Goal: Task Accomplishment & Management: Complete application form

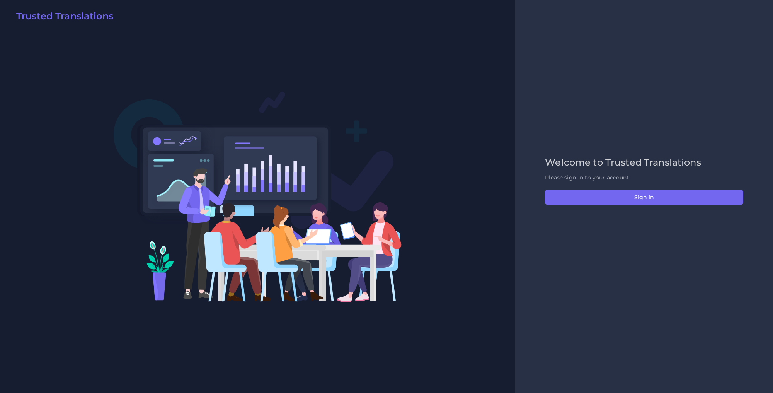
click at [585, 187] on div "Welcome to Trusted Translations Please sign-in to your account Sign in" at bounding box center [644, 196] width 214 height 79
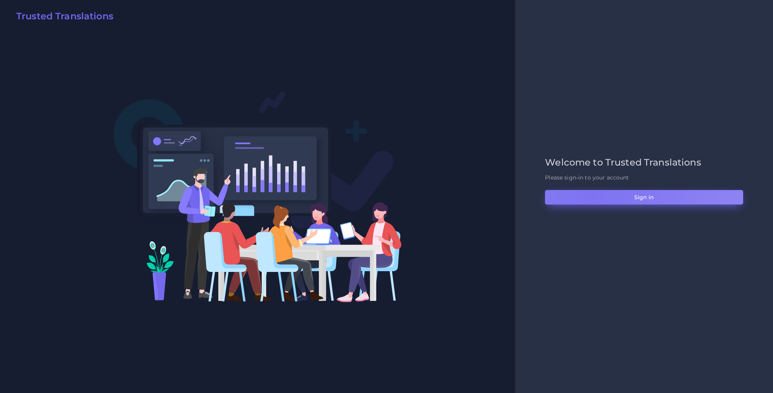
click at [590, 195] on button "Sign in" at bounding box center [644, 197] width 198 height 15
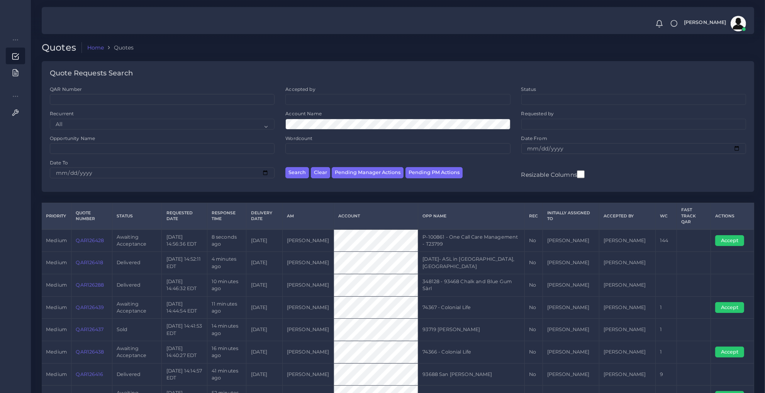
click at [95, 237] on link "QAR126428" at bounding box center [90, 240] width 28 height 6
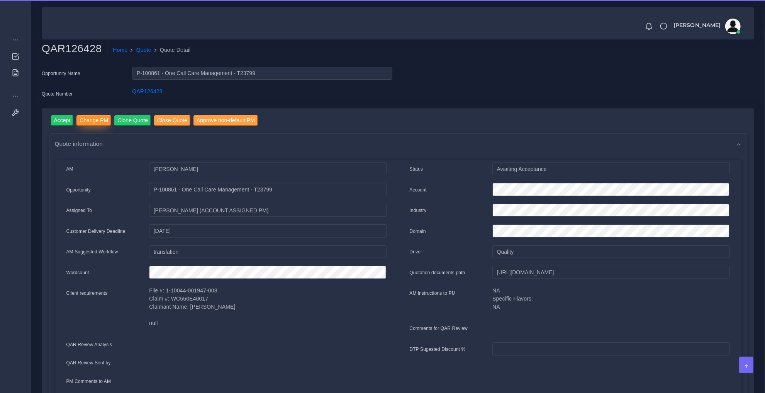
click at [101, 119] on input "Change PM" at bounding box center [94, 120] width 35 height 10
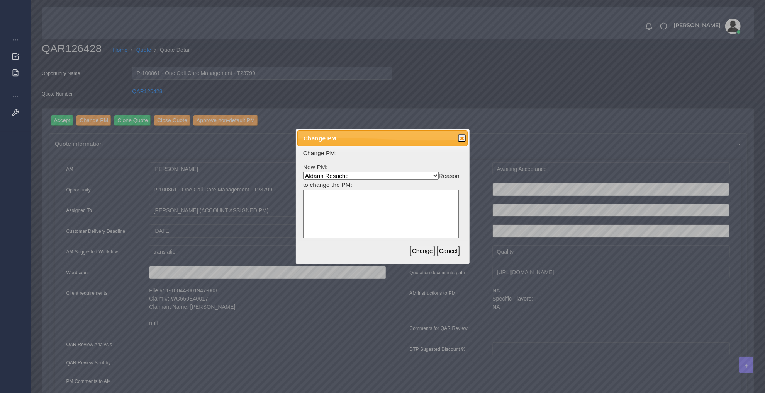
select select "b2a86391-d64c-65d9-63e1-614cf9933189"
click at [394, 230] on textarea at bounding box center [381, 226] width 156 height 74
type textarea "Mari in charge of OCC today"
click at [432, 253] on button "Change" at bounding box center [422, 250] width 25 height 11
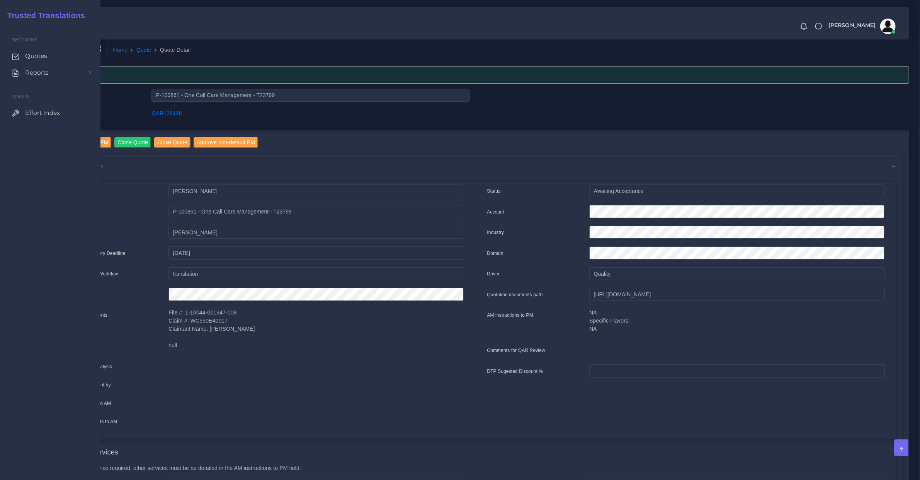
click at [41, 41] on span "Sections" at bounding box center [56, 39] width 88 height 7
click at [36, 51] on link "Quotes" at bounding box center [50, 56] width 89 height 16
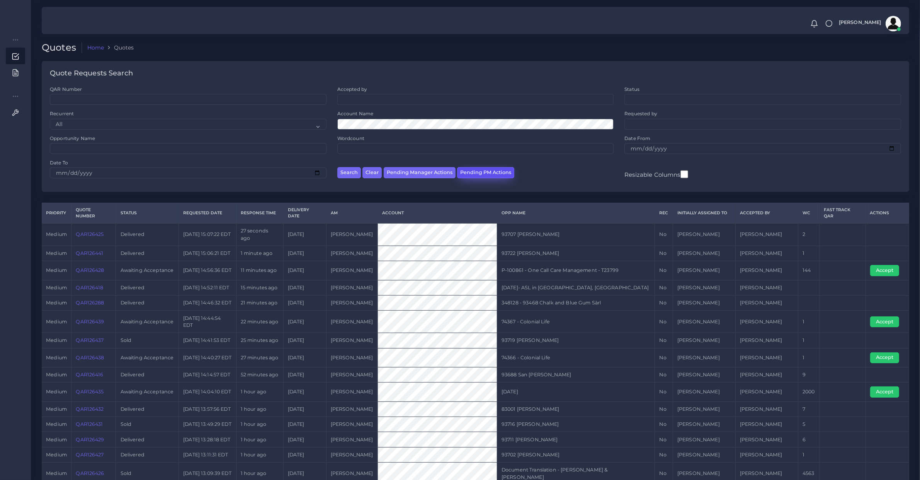
click at [487, 167] on button "Pending PM Actions" at bounding box center [485, 172] width 57 height 11
select select "awaiting_acceptance"
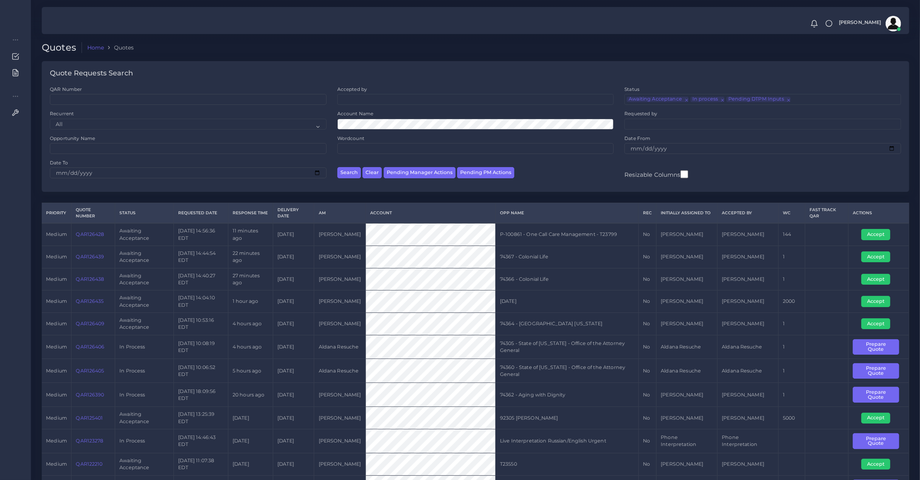
click at [86, 307] on td "QAR126435" at bounding box center [93, 301] width 44 height 22
copy link "QAR126435"
drag, startPoint x: 874, startPoint y: 301, endPoint x: 867, endPoint y: 303, distance: 7.1
click at [874, 301] on button "Accept" at bounding box center [875, 301] width 29 height 11
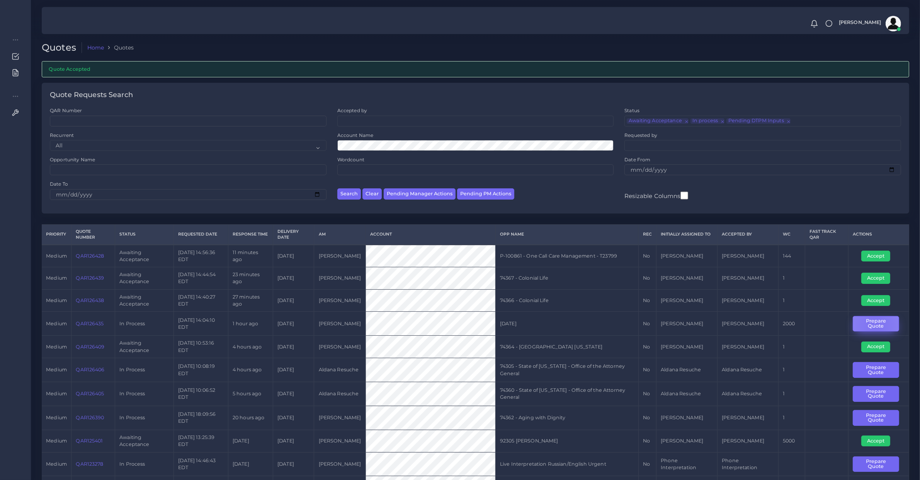
click at [876, 325] on button "Prepare Quote" at bounding box center [876, 324] width 46 height 16
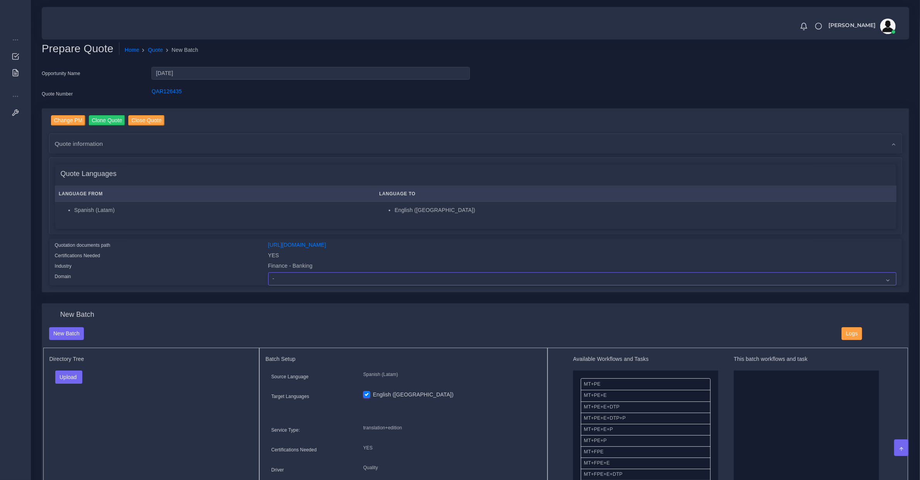
click at [287, 272] on select "- Advertising and Media Agriculture, Forestry and Fishing Architecture, Buildin…" at bounding box center [582, 278] width 628 height 13
select select "Finance - Banking"
click at [268, 272] on select "- Advertising and Media Agriculture, Forestry and Fishing Architecture, Buildin…" at bounding box center [582, 278] width 628 height 13
click at [326, 243] on link "[URL][DOMAIN_NAME]" at bounding box center [297, 244] width 58 height 6
click at [68, 371] on button "Upload" at bounding box center [68, 376] width 27 height 13
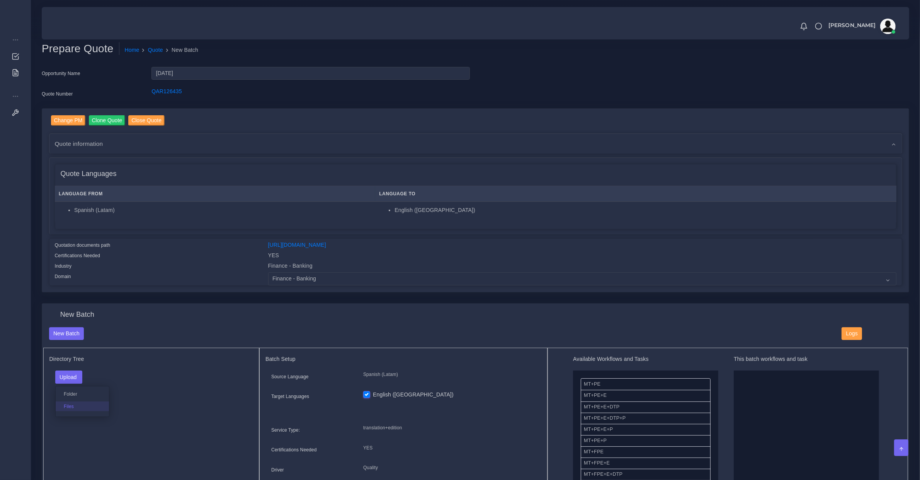
click at [68, 407] on label "Files" at bounding box center [82, 406] width 53 height 10
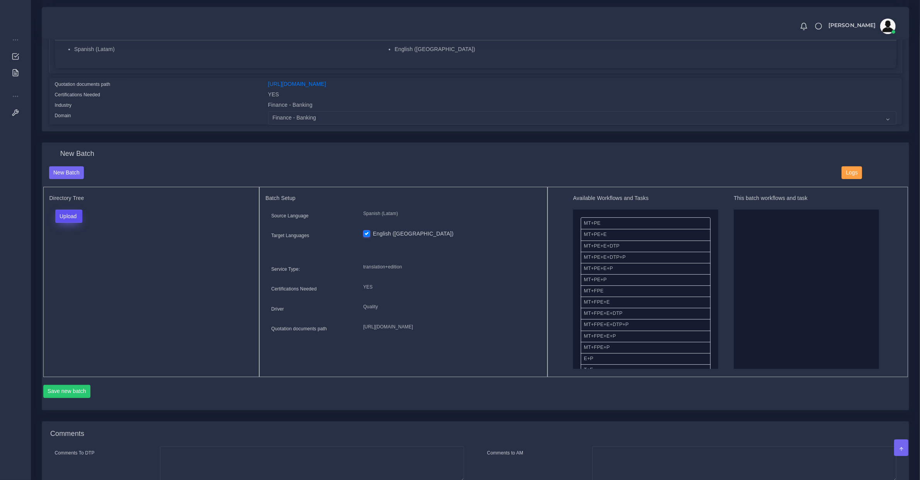
click at [81, 215] on button "Upload" at bounding box center [68, 215] width 27 height 13
click at [81, 244] on label "Files" at bounding box center [82, 245] width 53 height 10
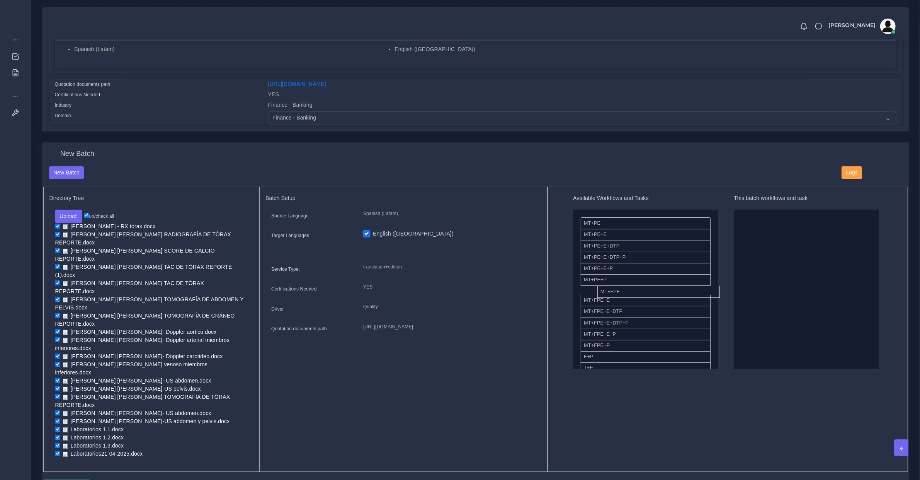
drag, startPoint x: 616, startPoint y: 290, endPoint x: 860, endPoint y: 280, distance: 244.4
drag, startPoint x: 611, startPoint y: 252, endPoint x: 738, endPoint y: 219, distance: 131.7
drag, startPoint x: 603, startPoint y: 318, endPoint x: 785, endPoint y: 304, distance: 182.5
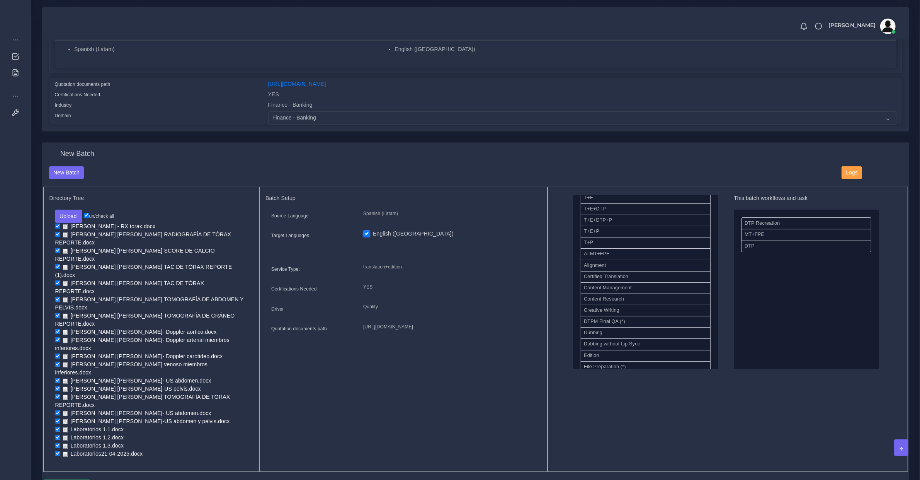
scroll to position [322, 0]
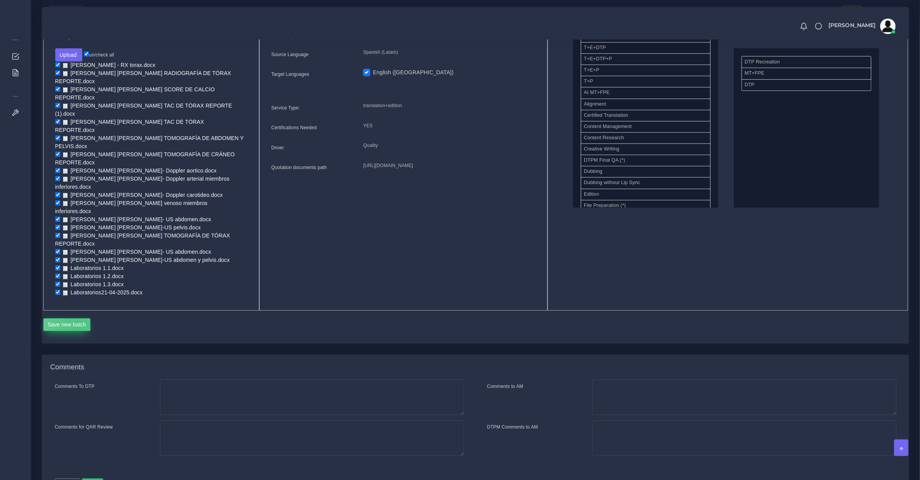
click at [77, 318] on button "Save new batch" at bounding box center [67, 324] width 48 height 13
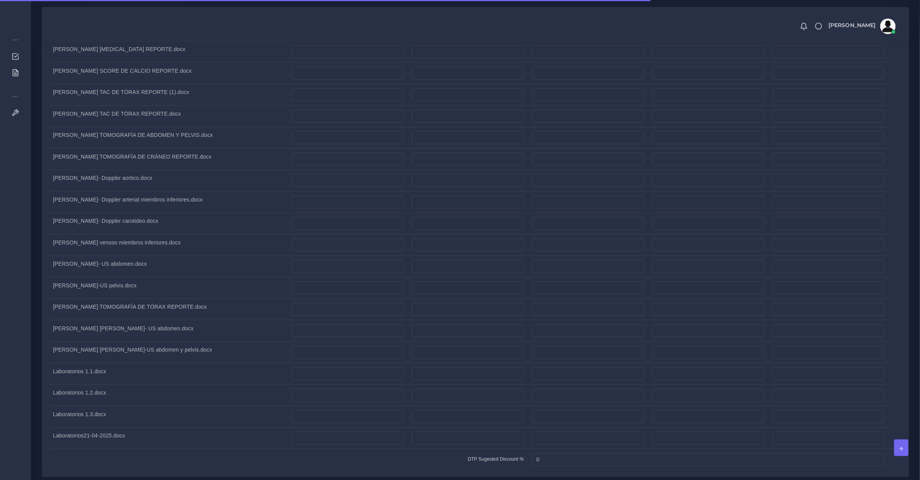
scroll to position [885, 0]
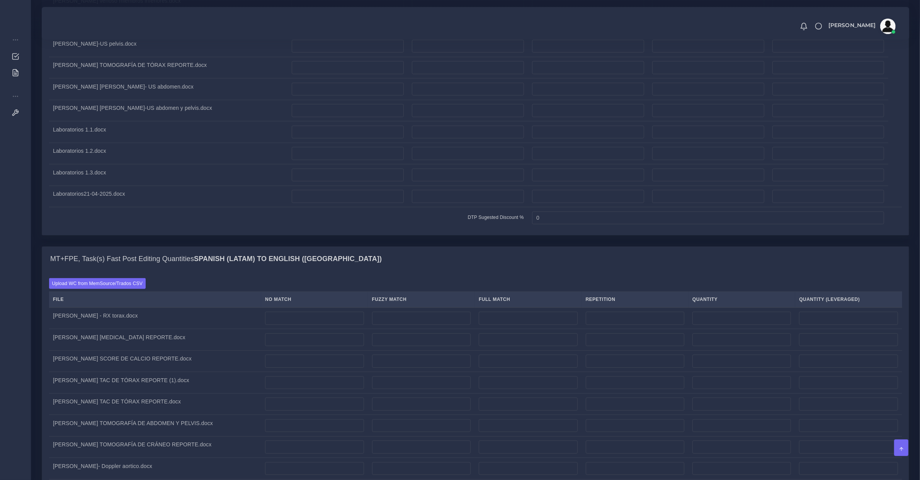
click at [136, 288] on label "Upload WC from MemSource/Trados CSV" at bounding box center [97, 283] width 97 height 10
click at [0, 0] on input "Upload WC from MemSource/Trados CSV" at bounding box center [0, 0] width 0 height 0
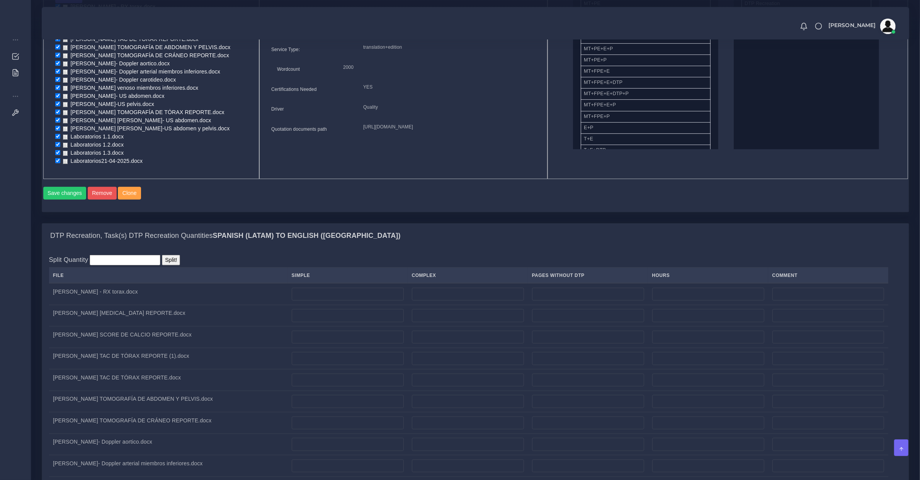
scroll to position [563, 0]
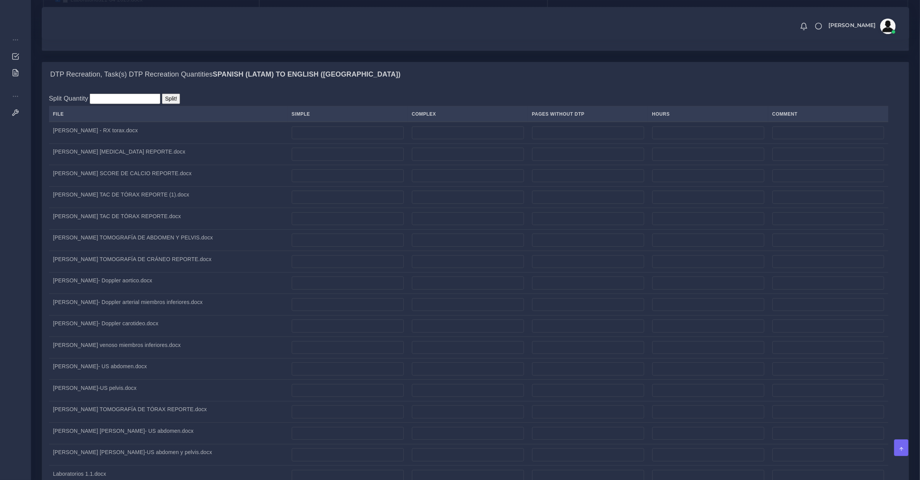
click at [364, 143] on td at bounding box center [347, 133] width 120 height 22
click at [359, 139] on input "number" at bounding box center [348, 132] width 112 height 13
type input "1"
drag, startPoint x: 359, startPoint y: 186, endPoint x: 356, endPoint y: 214, distance: 27.7
click at [359, 161] on input "number" at bounding box center [348, 154] width 112 height 13
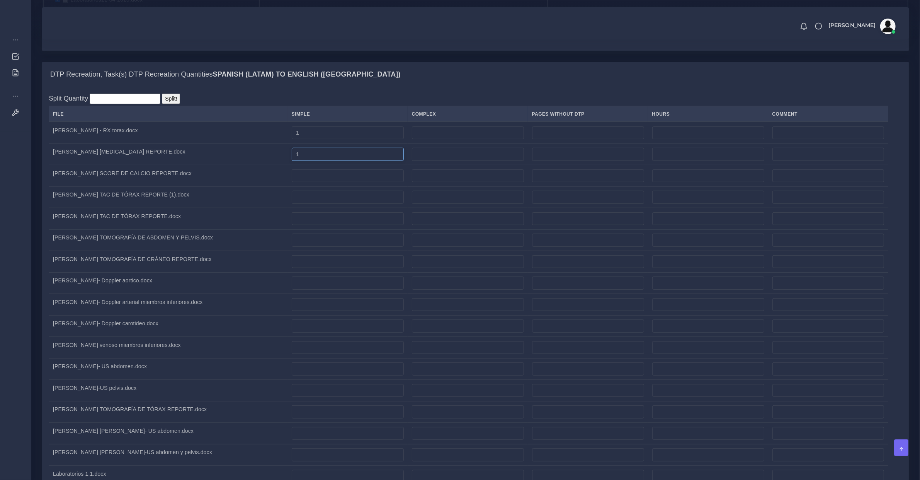
type input "1"
click at [356, 187] on td at bounding box center [347, 176] width 120 height 22
drag, startPoint x: 353, startPoint y: 210, endPoint x: 352, endPoint y: 229, distance: 19.0
click at [353, 182] on input "number" at bounding box center [348, 175] width 112 height 13
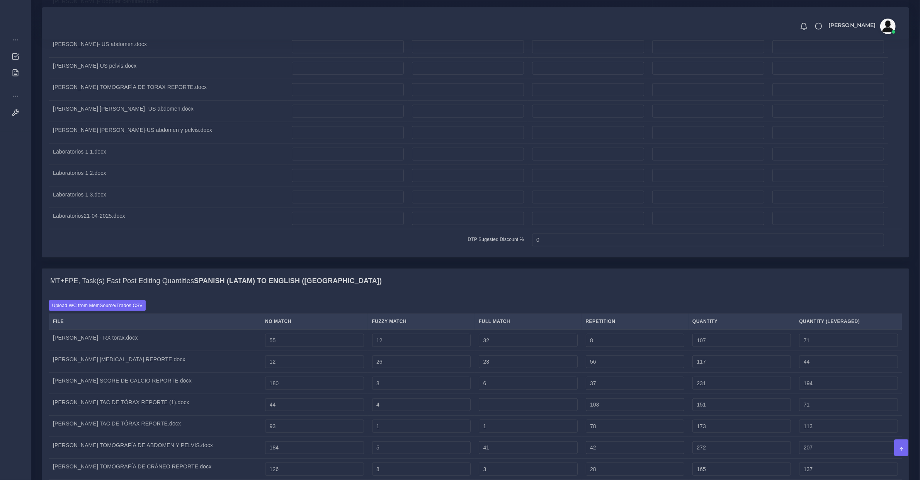
type input "1"
click at [350, 161] on input "number" at bounding box center [348, 154] width 112 height 13
type input "4"
drag, startPoint x: 360, startPoint y: 206, endPoint x: 357, endPoint y: 215, distance: 9.9
click at [359, 182] on input "number" at bounding box center [348, 175] width 112 height 13
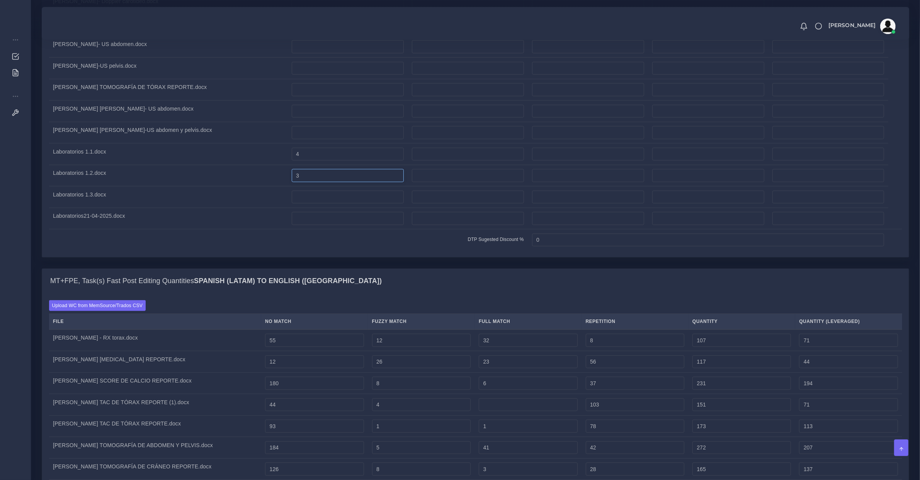
type input "3"
click at [355, 204] on input "number" at bounding box center [348, 196] width 112 height 13
type input "5"
click at [354, 225] on input "number" at bounding box center [348, 218] width 112 height 13
type input "1"
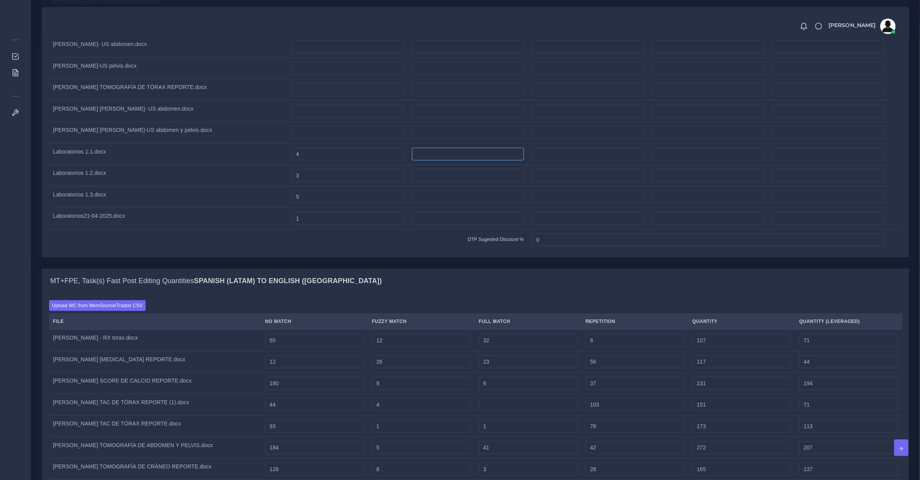
click at [460, 161] on input "number" at bounding box center [468, 154] width 112 height 13
type input "4"
click at [464, 182] on input "number" at bounding box center [468, 175] width 112 height 13
type input "3"
click at [464, 204] on input "number" at bounding box center [468, 196] width 112 height 13
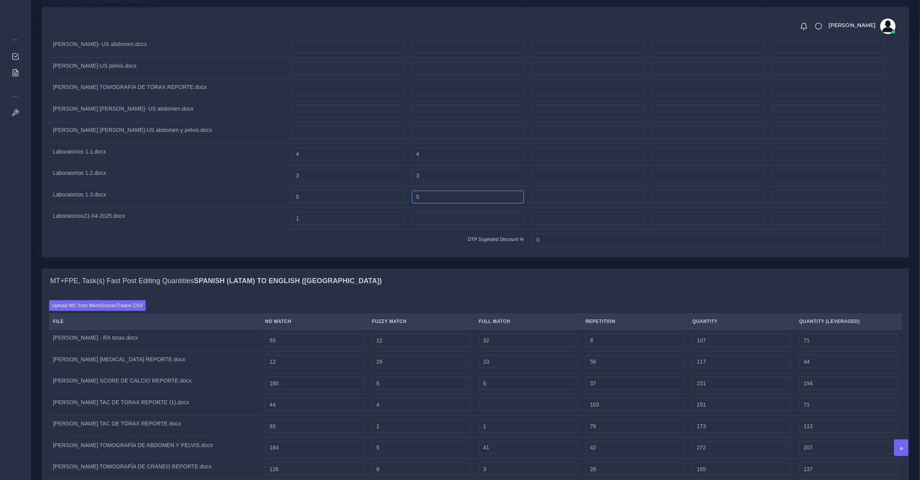
type input "5"
click at [466, 229] on td at bounding box center [468, 218] width 120 height 22
click at [462, 225] on input "1" at bounding box center [468, 218] width 112 height 13
type input "1"
click at [376, 225] on input "1" at bounding box center [348, 218] width 112 height 13
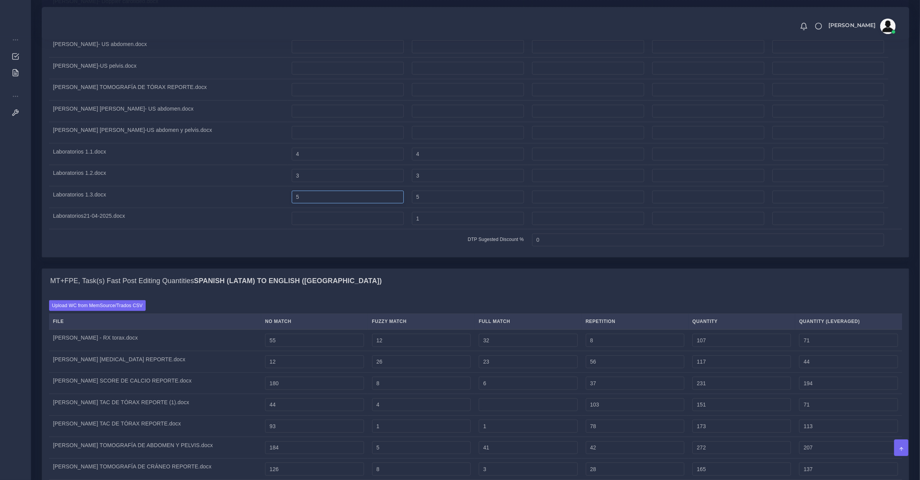
click at [369, 204] on input "5" at bounding box center [348, 196] width 112 height 13
click at [365, 182] on input "3" at bounding box center [348, 175] width 112 height 13
click at [366, 161] on input "4" at bounding box center [348, 154] width 112 height 13
click at [371, 143] on td at bounding box center [347, 133] width 120 height 22
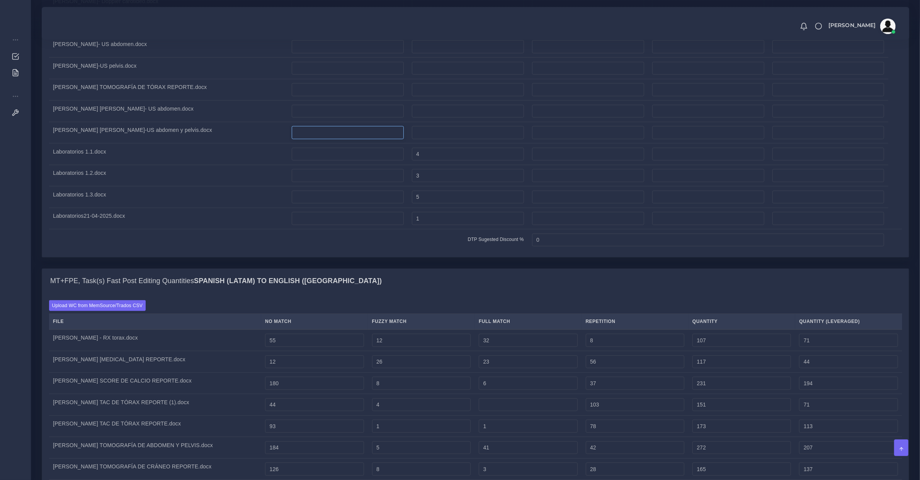
click at [371, 139] on input "number" at bounding box center [348, 132] width 112 height 13
type input "1"
click at [366, 118] on input "number" at bounding box center [348, 111] width 112 height 13
type input "1"
click at [366, 96] on input "1" at bounding box center [348, 89] width 112 height 13
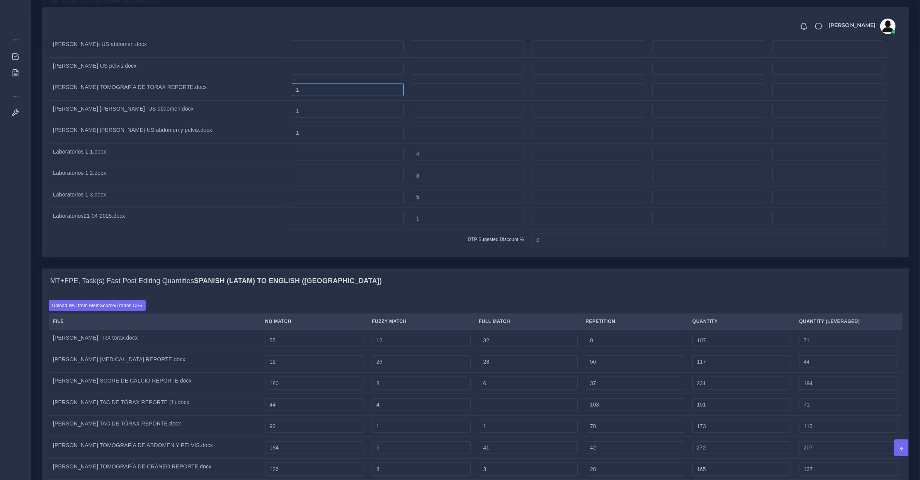
type input "1"
click at [368, 75] on input "number" at bounding box center [348, 68] width 112 height 13
type input "1"
click at [372, 53] on input "number" at bounding box center [348, 46] width 112 height 13
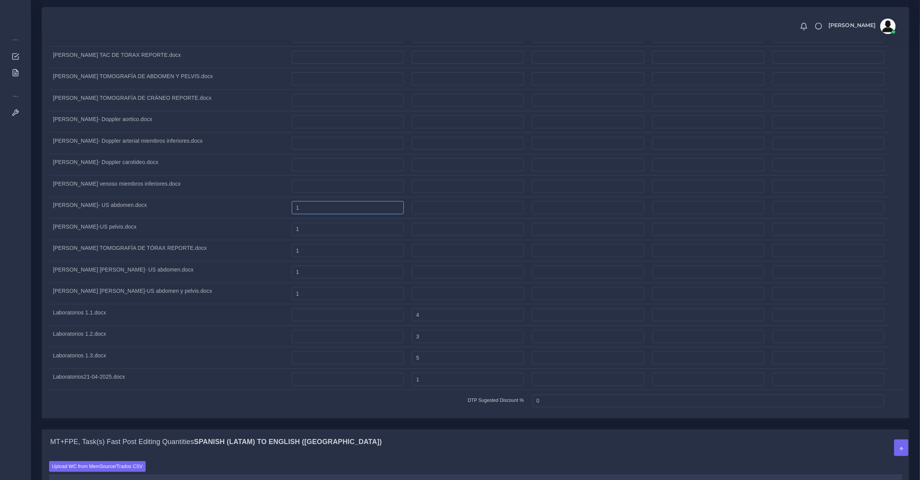
type input "1"
click at [346, 193] on input "number" at bounding box center [348, 186] width 112 height 13
type input "1"
click at [348, 171] on input "number" at bounding box center [348, 164] width 112 height 13
type input "1"
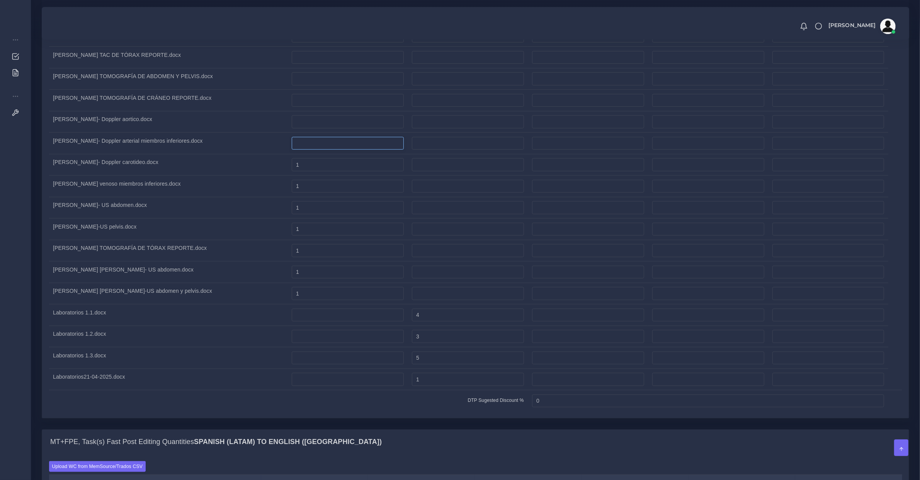
click at [352, 150] on input "number" at bounding box center [348, 143] width 112 height 13
type input "1"
click at [352, 128] on input "1" at bounding box center [348, 121] width 112 height 13
type input "1"
click at [356, 107] on input "1" at bounding box center [348, 100] width 112 height 13
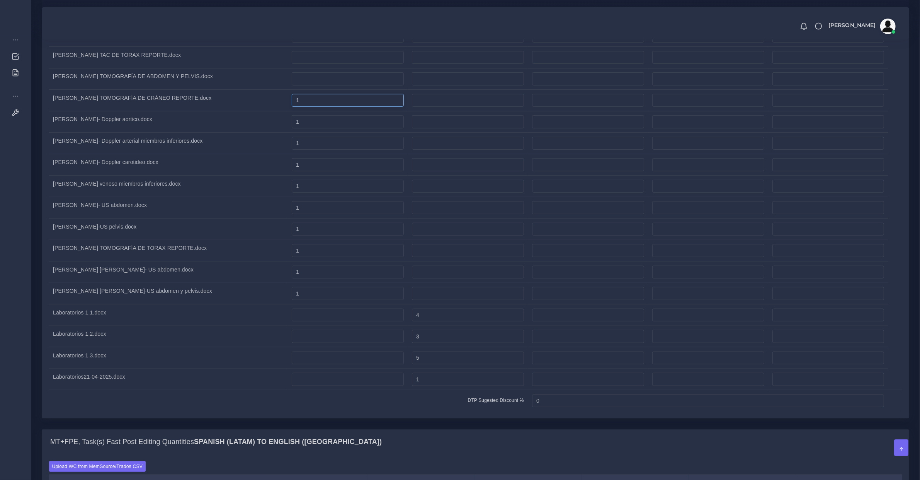
type input "1"
click at [357, 85] on input "1" at bounding box center [348, 78] width 112 height 13
type input "1"
click at [357, 64] on input "1" at bounding box center [348, 57] width 112 height 13
type input "1"
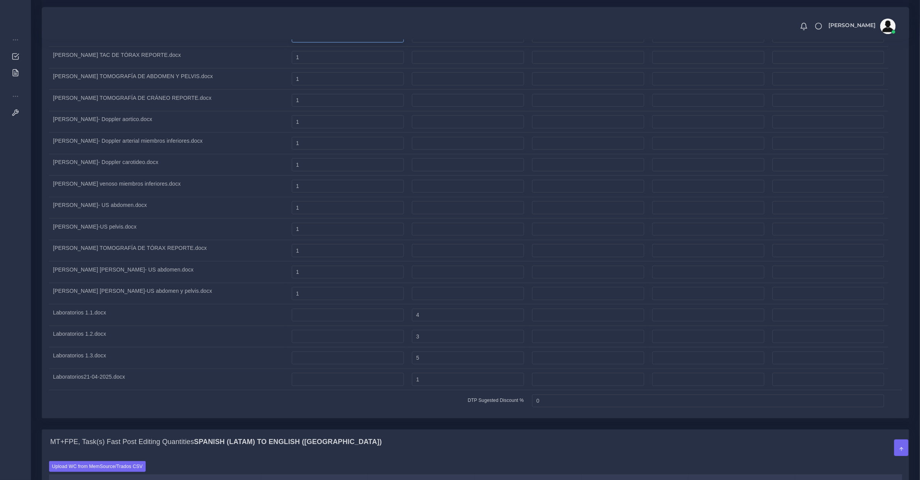
click at [358, 43] on input "1" at bounding box center [348, 35] width 112 height 13
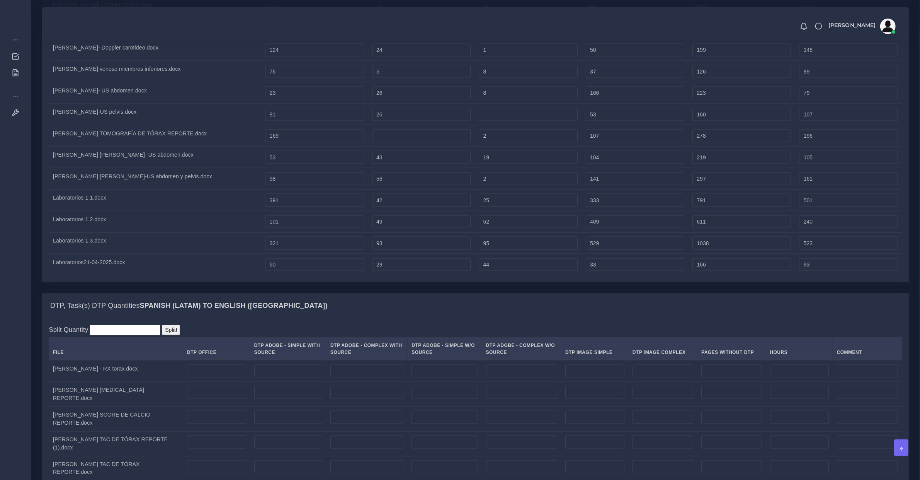
scroll to position [1529, 0]
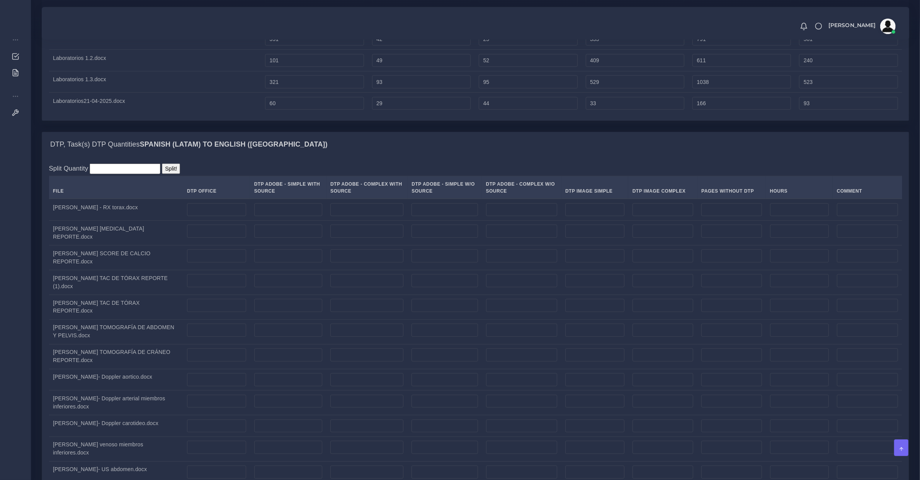
type input "1"
click at [246, 216] on input "number" at bounding box center [216, 209] width 59 height 13
type input "1"
click at [245, 238] on input "1" at bounding box center [216, 230] width 59 height 13
type input "1"
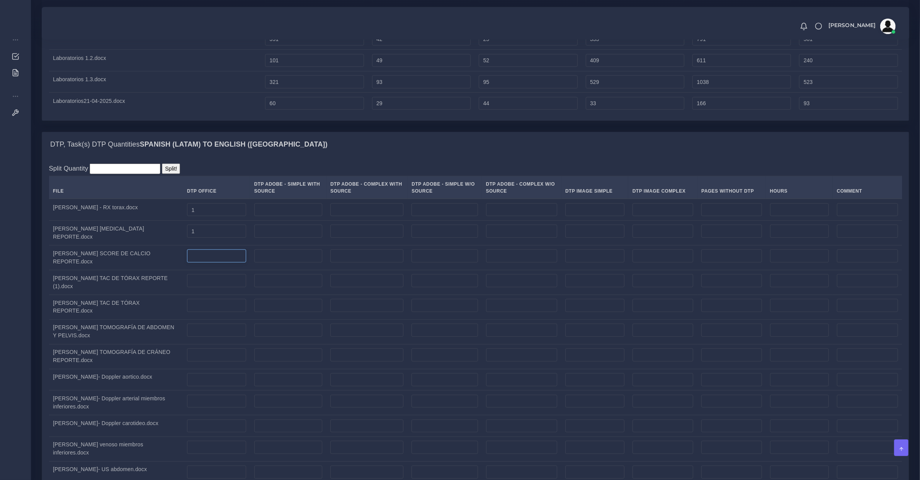
click at [232, 262] on input "number" at bounding box center [216, 255] width 59 height 13
type input "1"
click at [223, 287] on input "1" at bounding box center [216, 280] width 59 height 13
type input "1"
click at [221, 312] on input "number" at bounding box center [216, 305] width 59 height 13
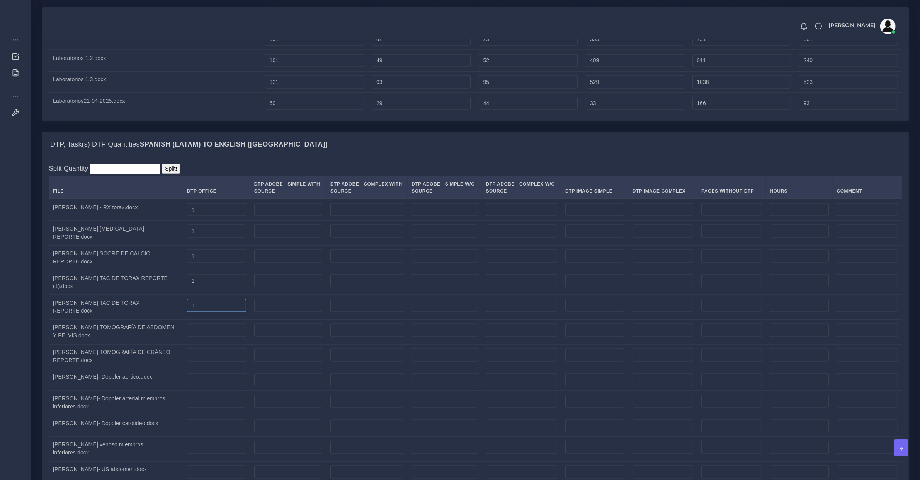
click at [221, 312] on input "1" at bounding box center [216, 305] width 59 height 13
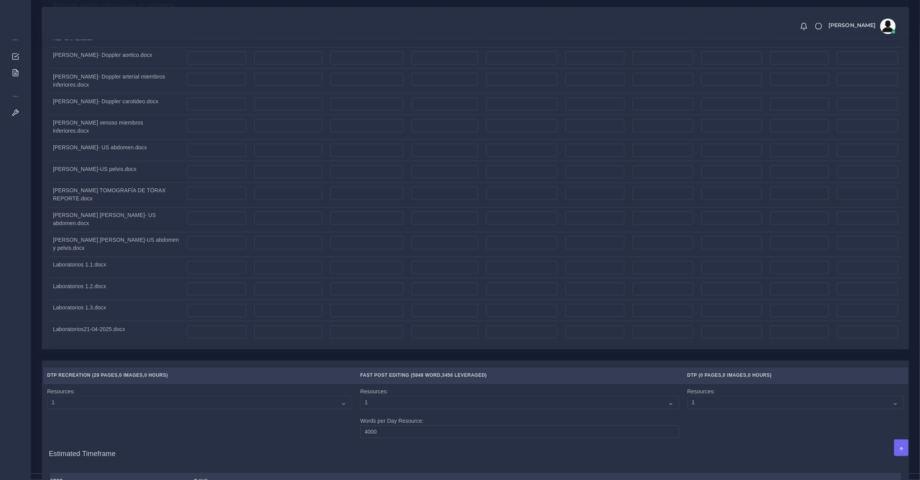
type input "1"
click at [226, 274] on input "number" at bounding box center [216, 266] width 59 height 13
type input "4"
click at [226, 295] on input "3" at bounding box center [216, 288] width 59 height 13
type input "3"
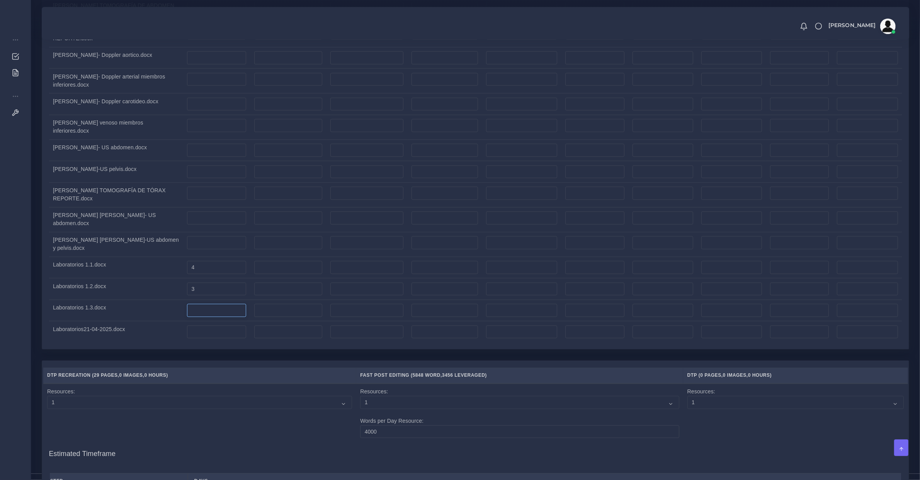
click at [228, 316] on input "number" at bounding box center [216, 309] width 59 height 13
type input "5"
click at [231, 338] on input "number" at bounding box center [216, 331] width 59 height 13
type input "1"
click at [224, 249] on input "number" at bounding box center [216, 242] width 59 height 13
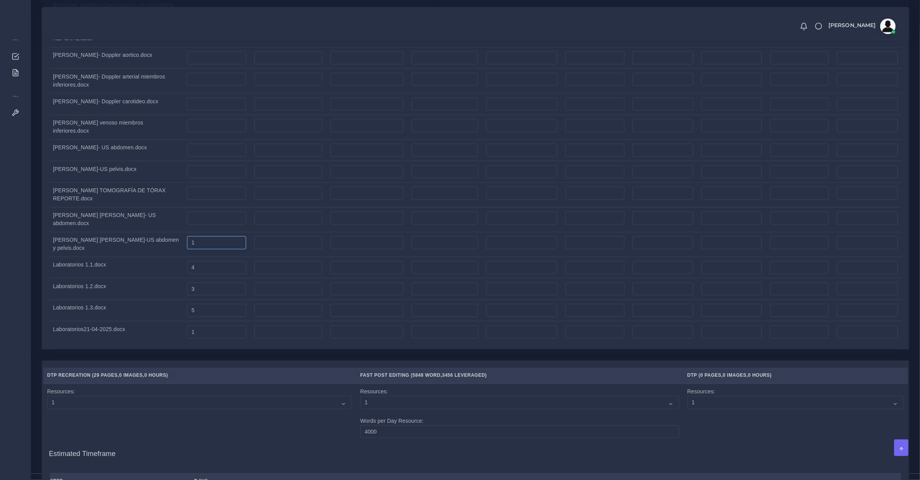
type input "1"
click at [227, 224] on input "1" at bounding box center [216, 217] width 59 height 13
type input "1"
click at [228, 199] on input "number" at bounding box center [216, 192] width 59 height 13
type input "1"
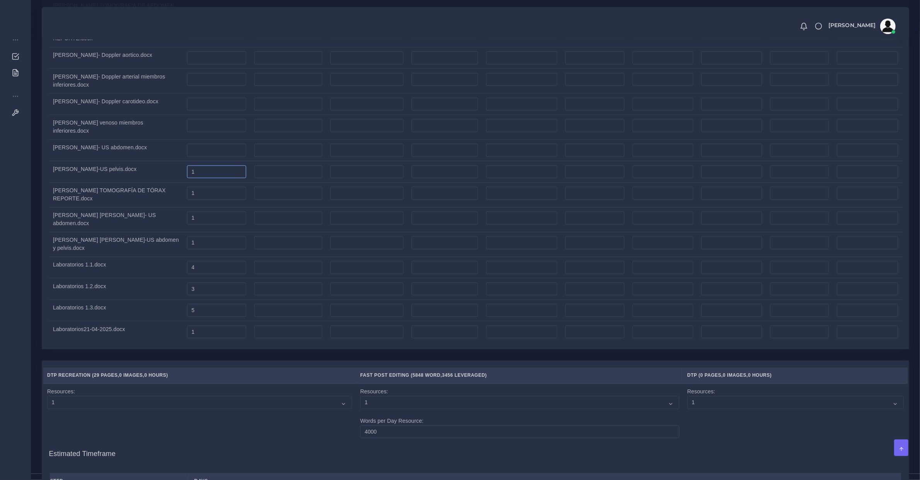
click at [228, 178] on input "1" at bounding box center [216, 171] width 59 height 13
type input "1"
click at [226, 156] on input "number" at bounding box center [216, 149] width 59 height 13
type input "1"
click at [229, 132] on input "number" at bounding box center [216, 125] width 59 height 13
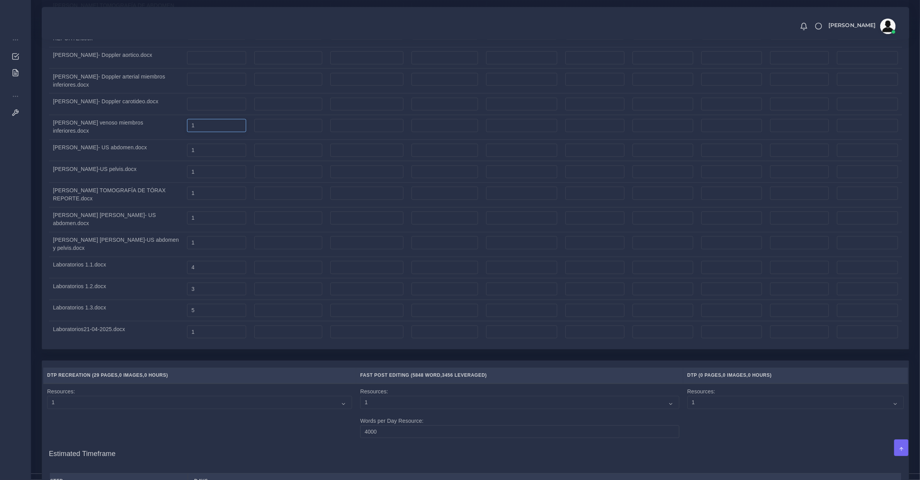
type input "1"
click at [232, 115] on td at bounding box center [216, 104] width 67 height 22
click at [232, 111] on input "number" at bounding box center [216, 103] width 59 height 13
type input "1"
click at [233, 86] on input "number" at bounding box center [216, 79] width 59 height 13
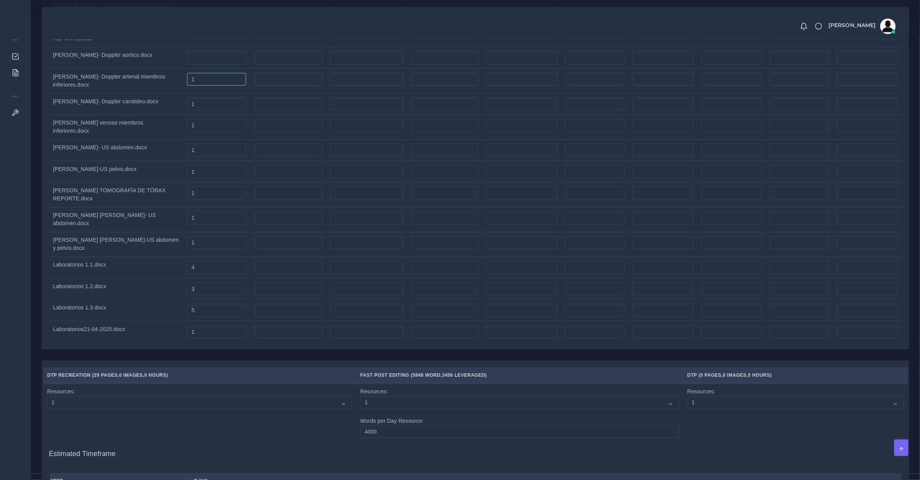
type input "1"
click at [232, 64] on input "number" at bounding box center [216, 57] width 59 height 13
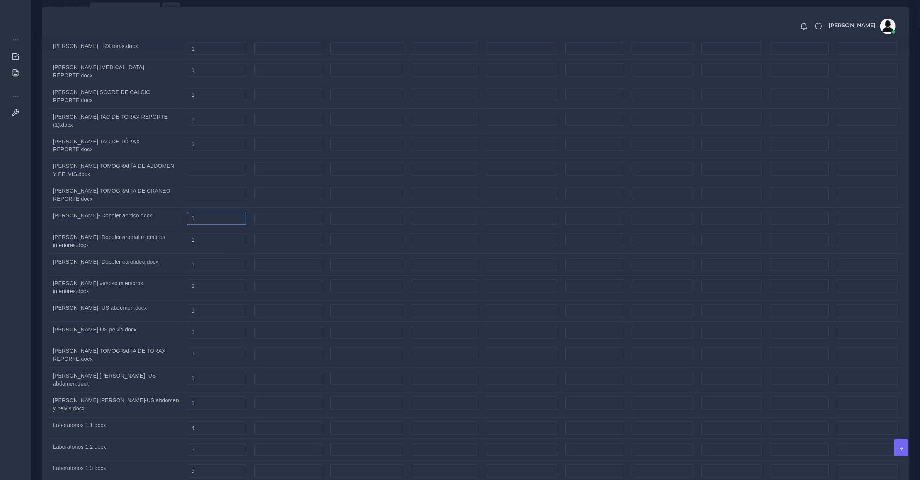
type input "1"
drag, startPoint x: 219, startPoint y: 225, endPoint x: 221, endPoint y: 220, distance: 5.5
click at [219, 200] on input "number" at bounding box center [216, 193] width 59 height 13
type input "1"
click at [227, 175] on input "number" at bounding box center [216, 168] width 59 height 13
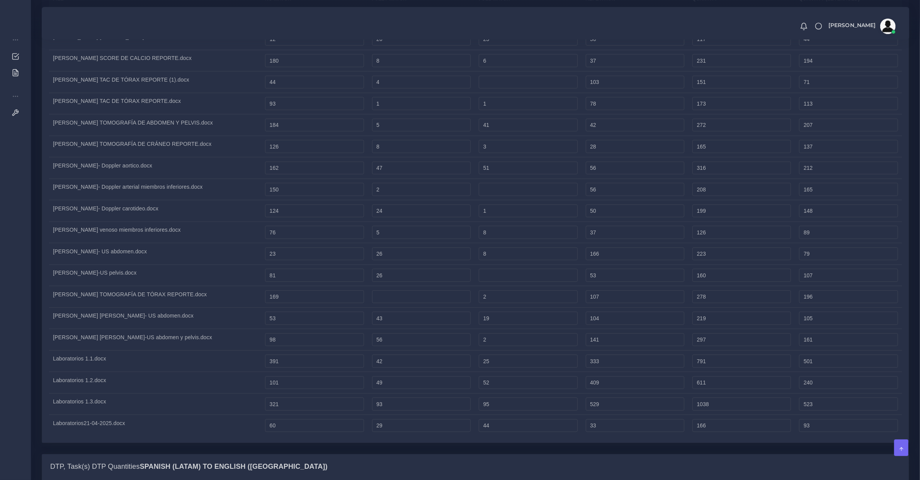
scroll to position [1610, 0]
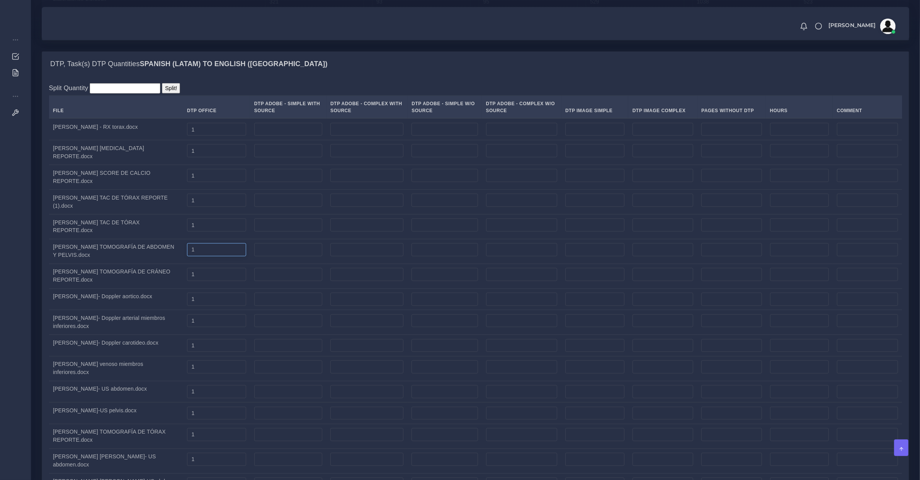
type input "1"
click at [99, 94] on input "number" at bounding box center [125, 88] width 71 height 10
type input "1"
click at [165, 94] on input "Split!" at bounding box center [171, 88] width 18 height 10
type input "0.05"
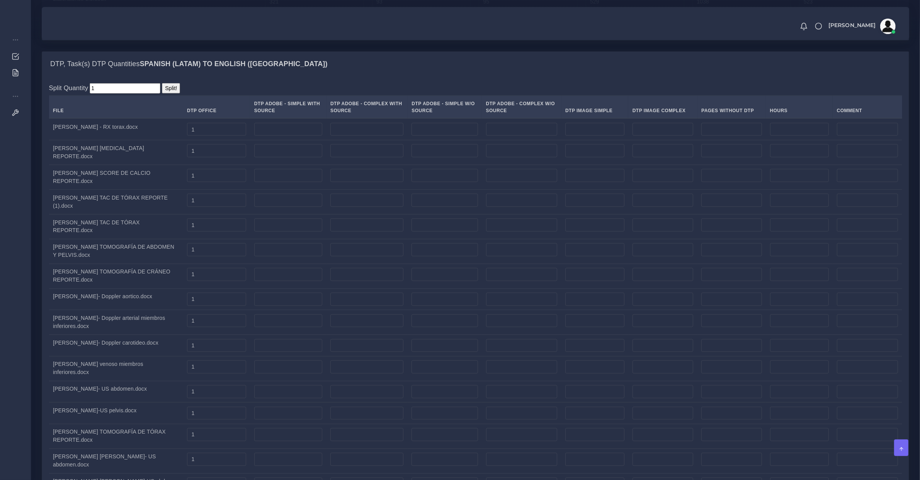
type input "0.05"
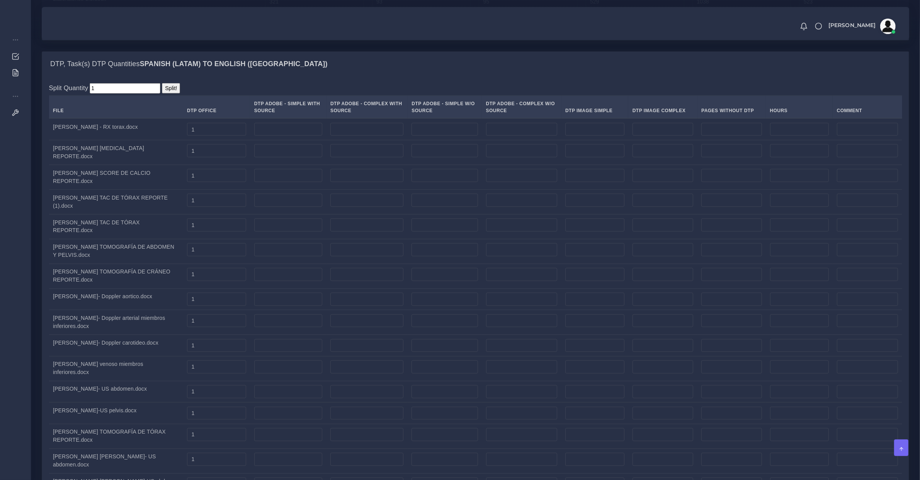
type input "0.05"
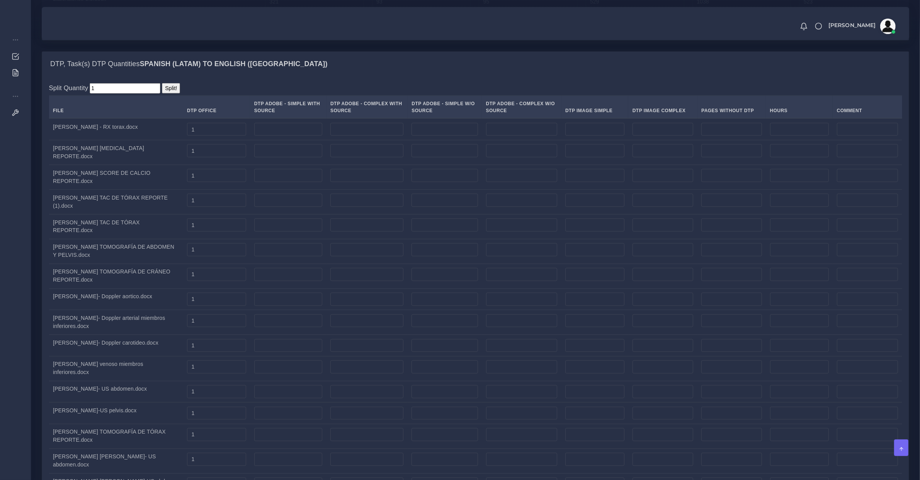
type input "0.05"
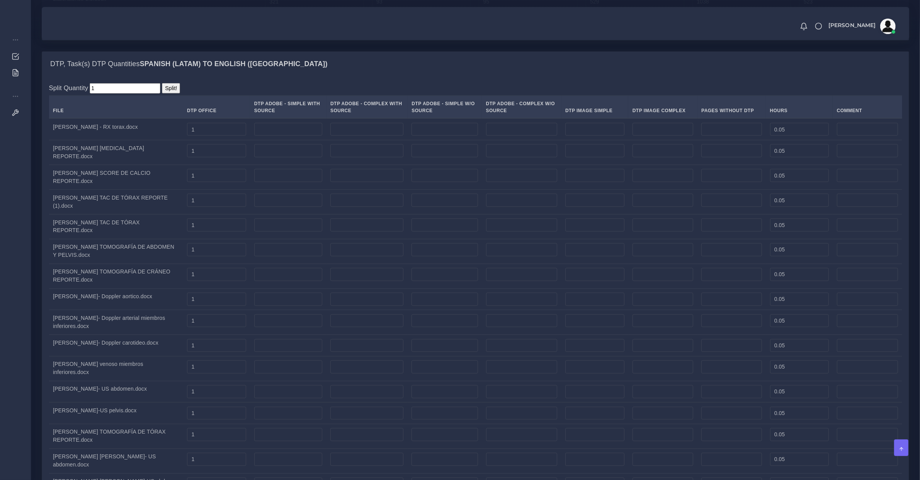
type input "0.05"
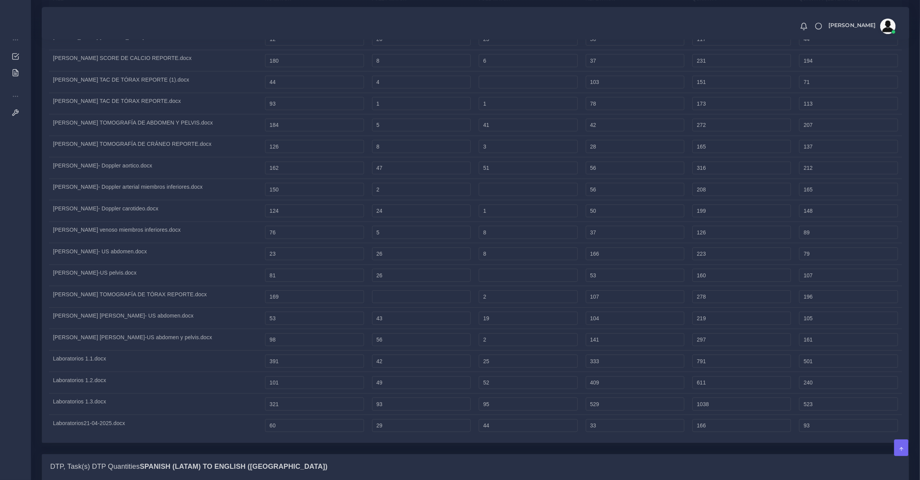
scroll to position [1449, 0]
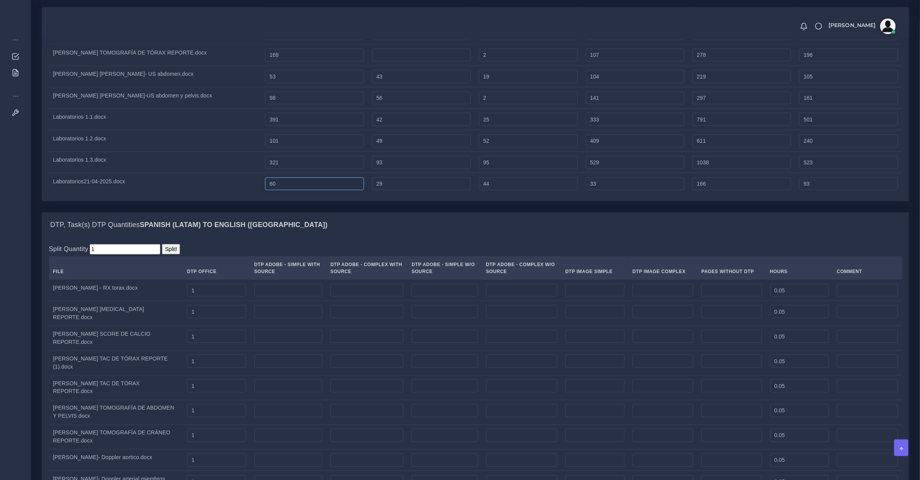
click at [331, 190] on input "60" at bounding box center [314, 183] width 99 height 13
type input "61"
type input "167"
type input "94"
type input "62"
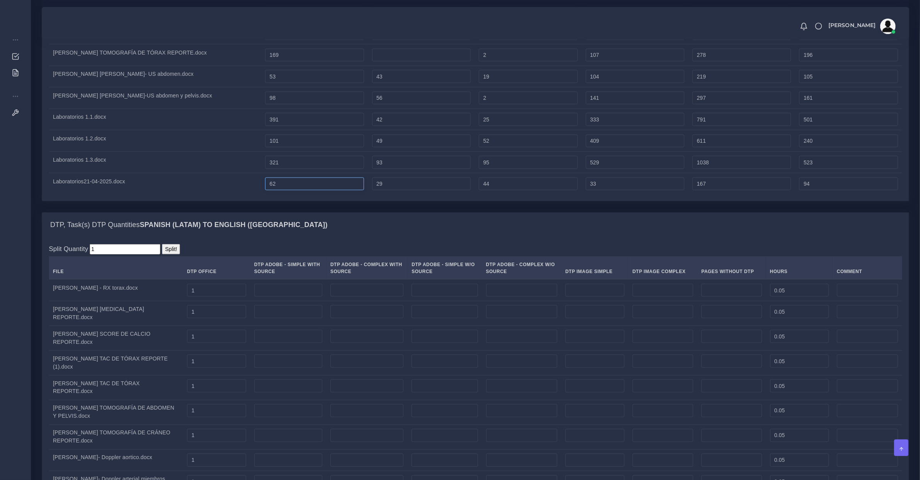
type input "168"
type input "95"
type input "63"
type input "169"
type input "96"
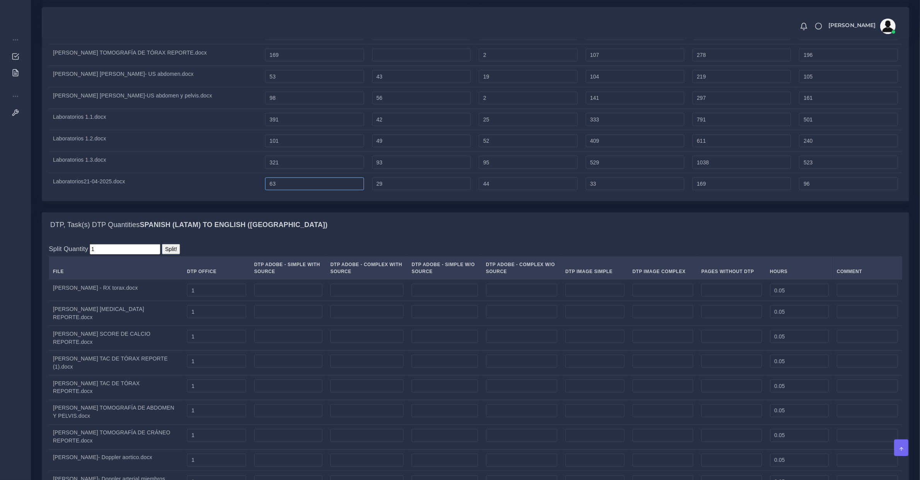
type input "64"
type input "170"
type input "97"
type input "65"
type input "171"
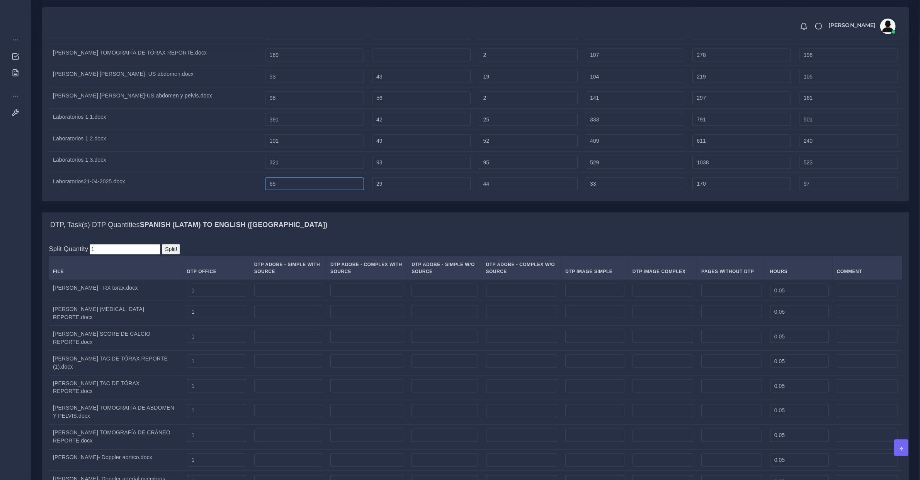
type input "98"
type input "66"
type input "172"
type input "99"
type input "67"
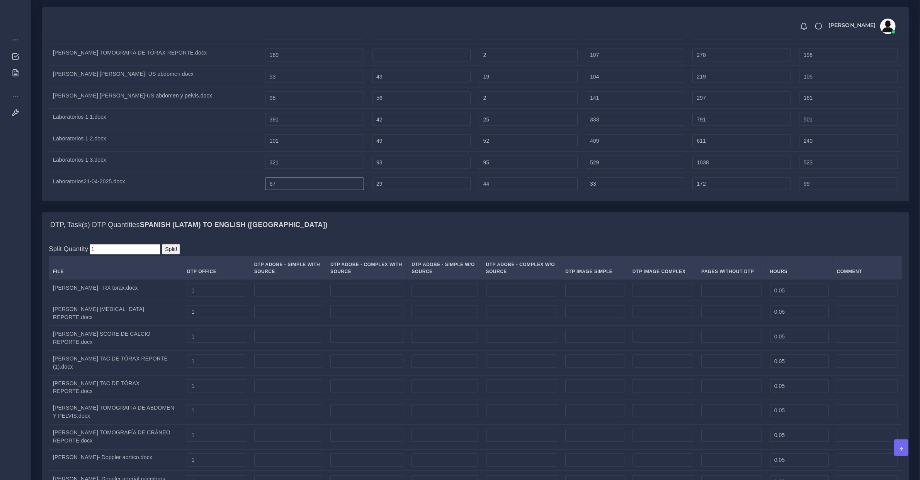
type input "173"
type input "100"
type input "68"
type input "174"
type input "101"
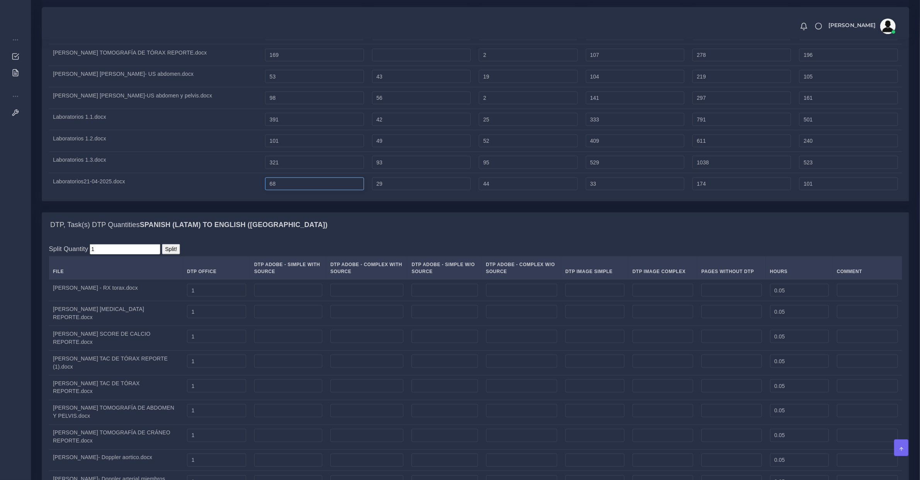
type input "69"
type input "175"
type input "102"
type input "70"
type input "176"
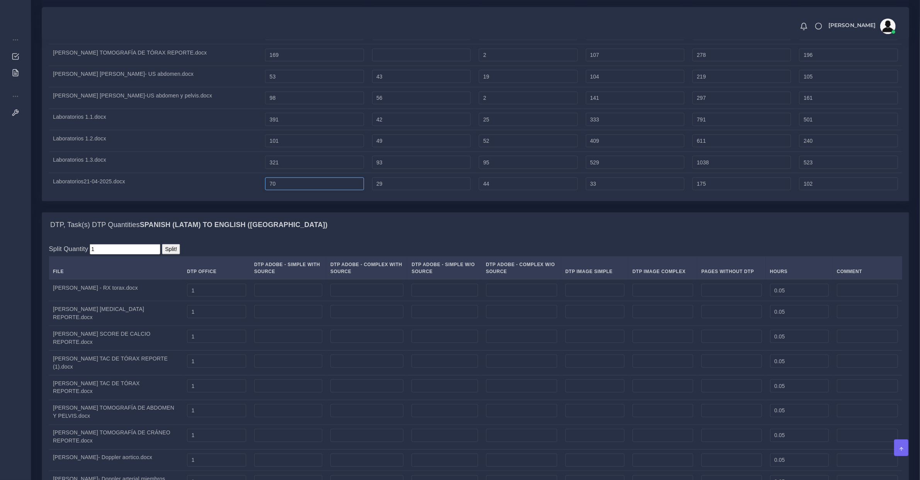
type input "103"
type input "71"
type input "177"
type input "104"
type input "322"
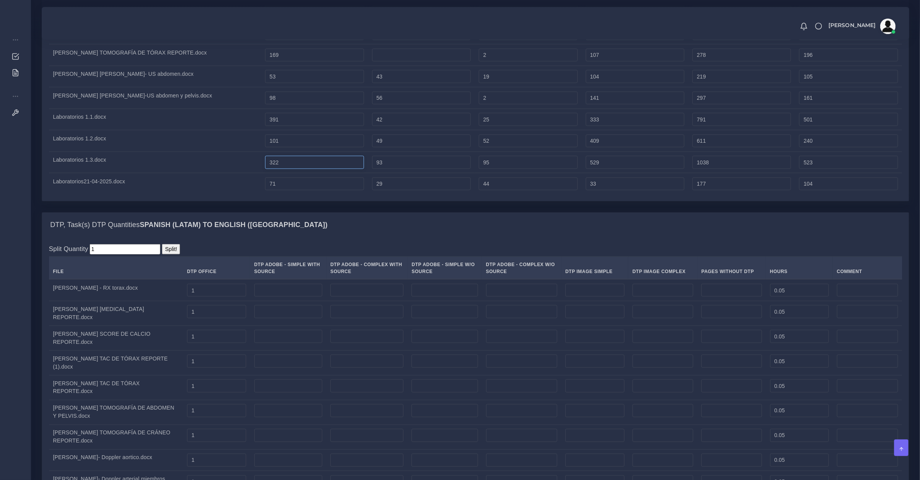
type input "1039"
type input "524"
click at [334, 169] on input "322" at bounding box center [314, 162] width 99 height 13
type input "324"
type input "1041"
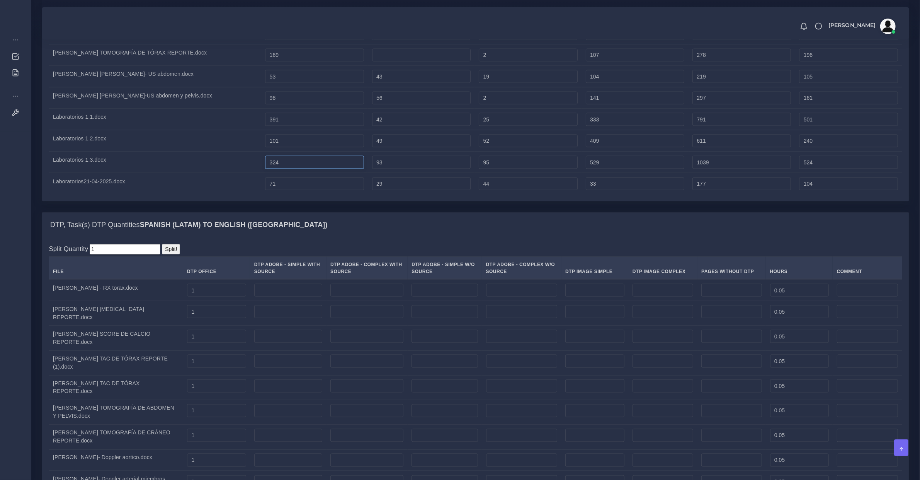
type input "526"
type input "325"
type input "1042"
type input "527"
type input "326"
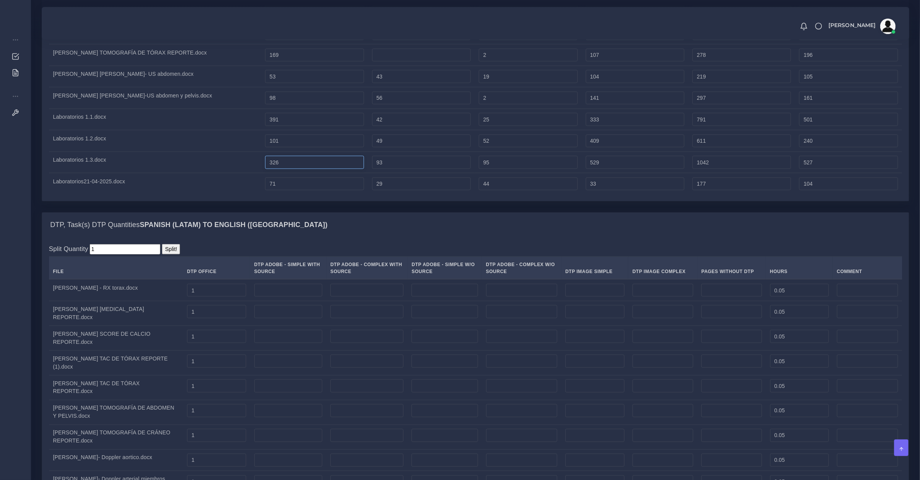
type input "1043"
type input "528"
type input "327"
type input "1044"
type input "529"
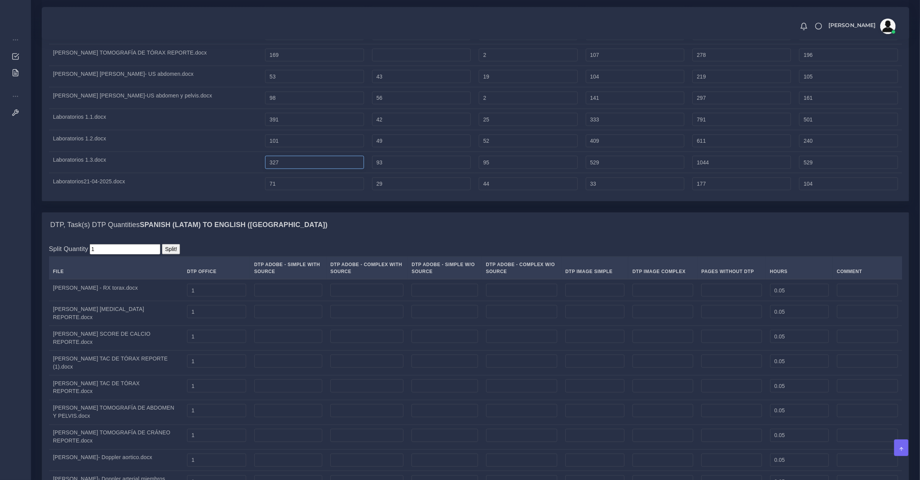
type input "328"
type input "1045"
type input "530"
type input "329"
type input "1046"
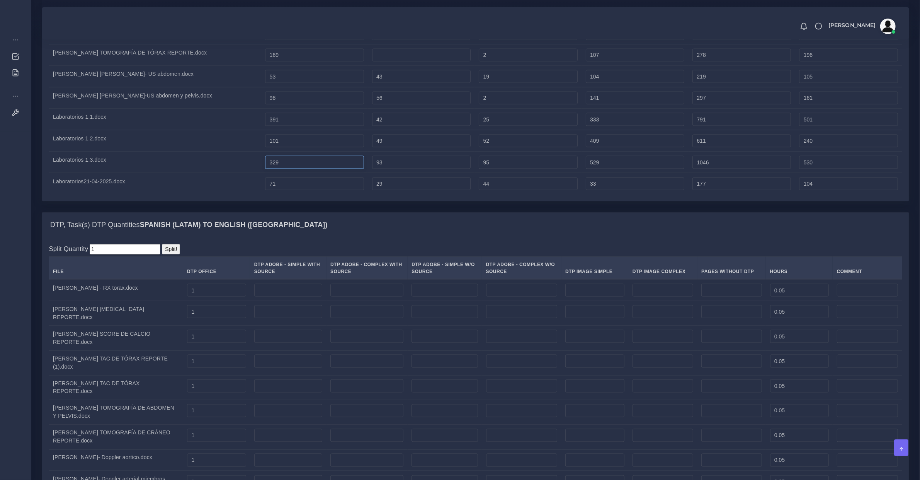
type input "531"
type input "330"
type input "1047"
type input "532"
type input "331"
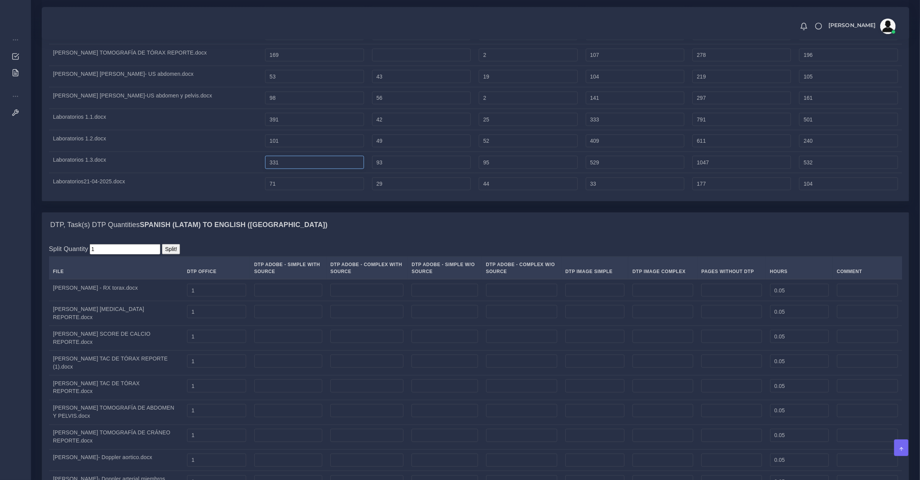
type input "1048"
type input "533"
type input "333"
type input "1050"
type input "535"
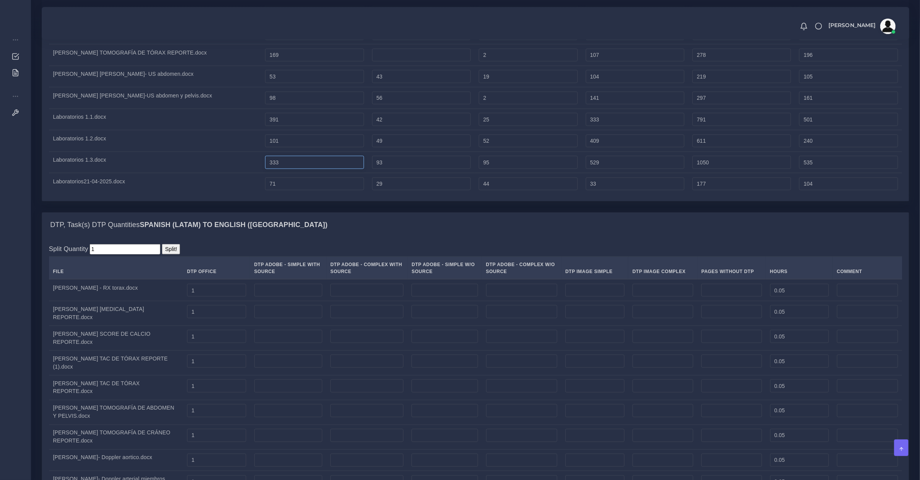
type input "334"
type input "1051"
type input "536"
type input "335"
type input "1052"
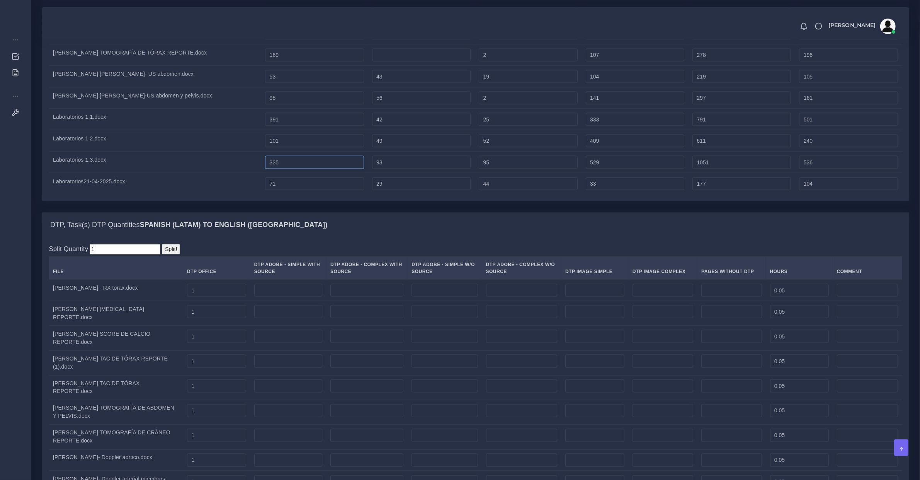
type input "537"
type input "102"
type input "612"
type input "241"
type input "103"
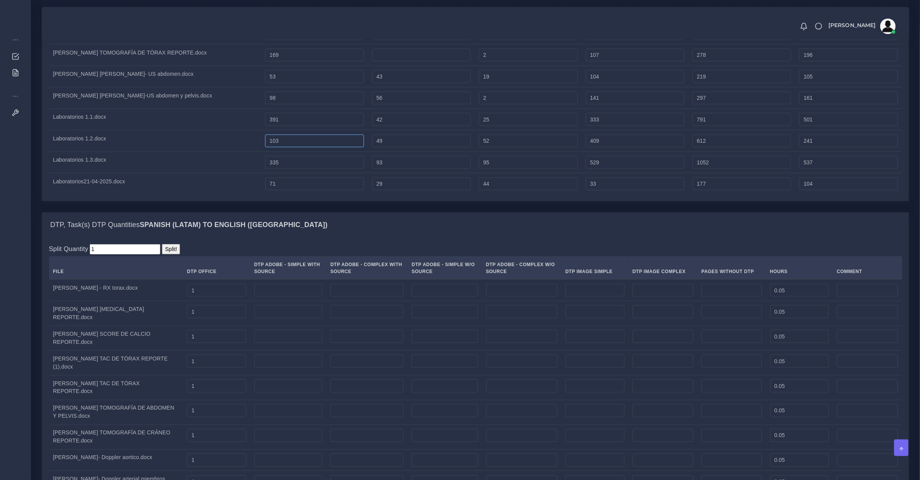
click at [327, 148] on input "103" at bounding box center [314, 140] width 99 height 13
type input "613"
type input "242"
type input "104"
type input "614"
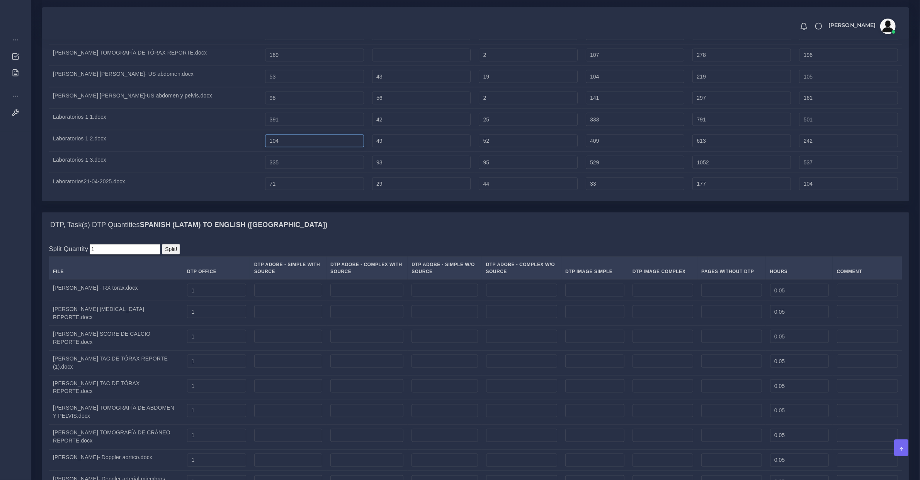
type input "243"
type input "105"
type input "615"
type input "244"
type input "106"
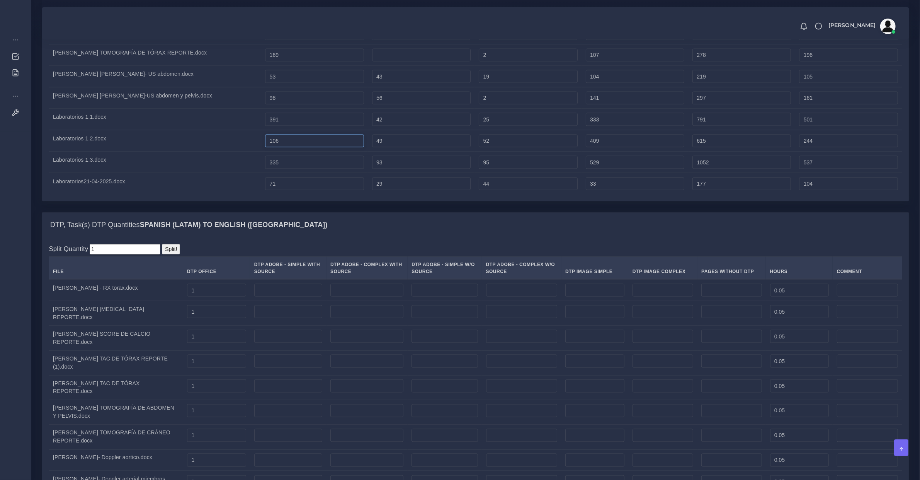
type input "616"
type input "245"
type input "107"
type input "617"
type input "246"
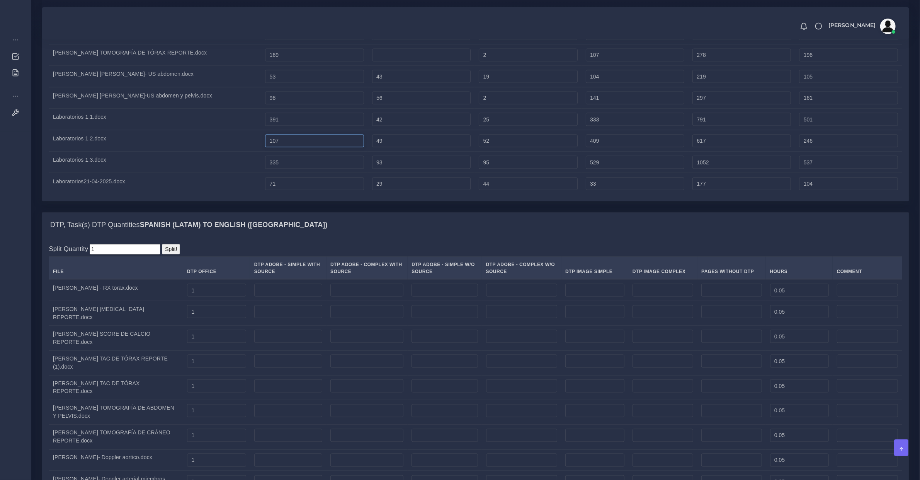
type input "108"
type input "618"
type input "247"
type input "109"
type input "619"
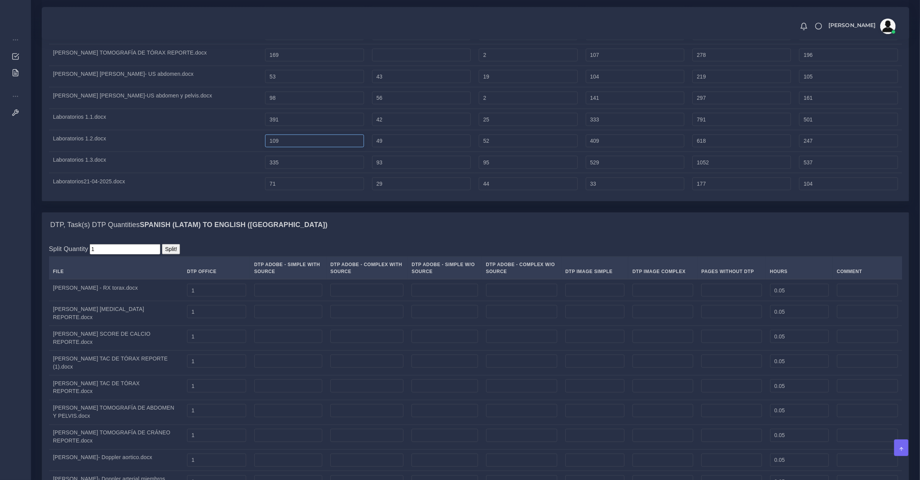
type input "248"
type input "111"
type input "621"
type input "250"
type input "112"
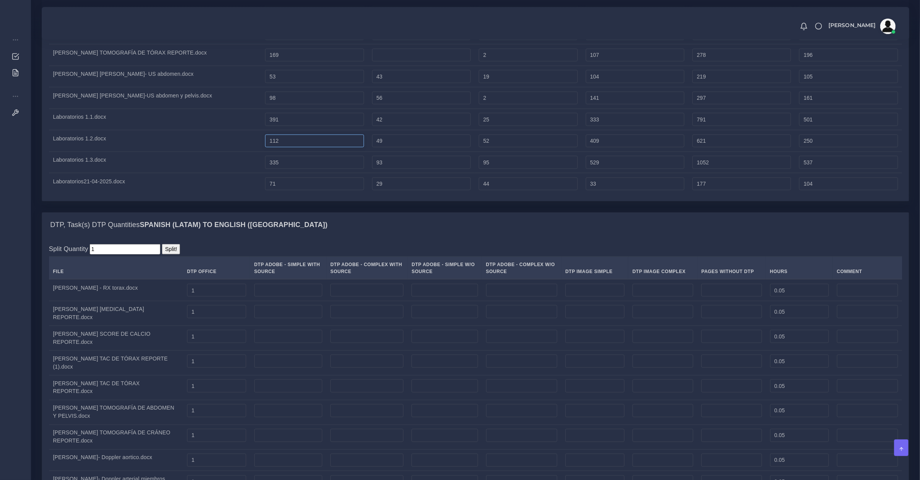
type input "622"
type input "251"
type input "113"
type input "623"
type input "252"
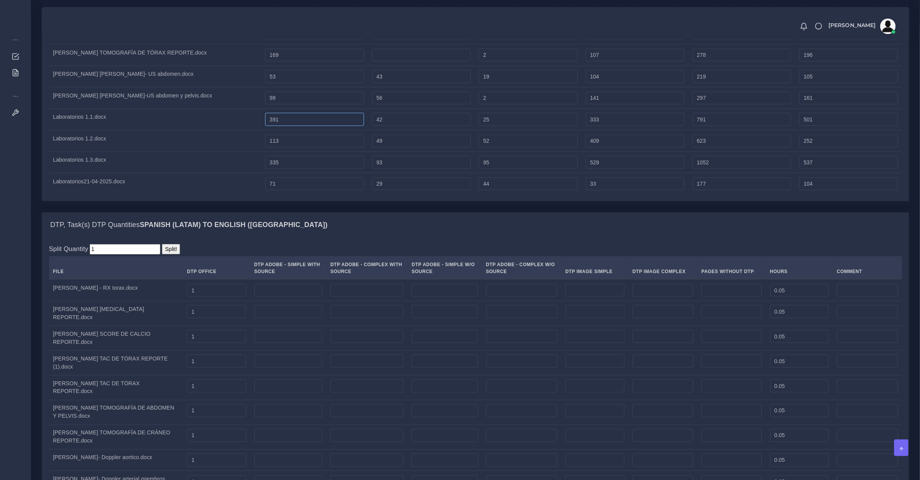
type input "392"
type input "792"
type input "502"
type input "393"
type input "793"
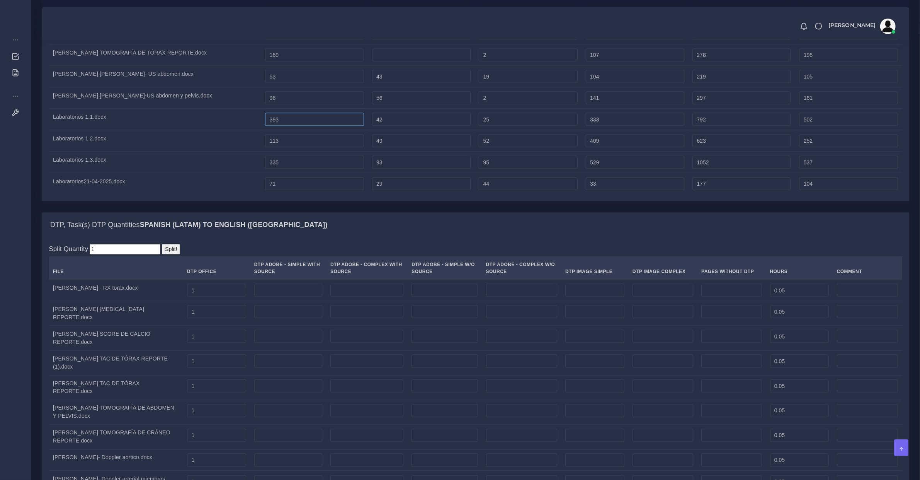
type input "503"
click at [324, 126] on input "393" at bounding box center [314, 119] width 99 height 13
type input "394"
type input "794"
type input "504"
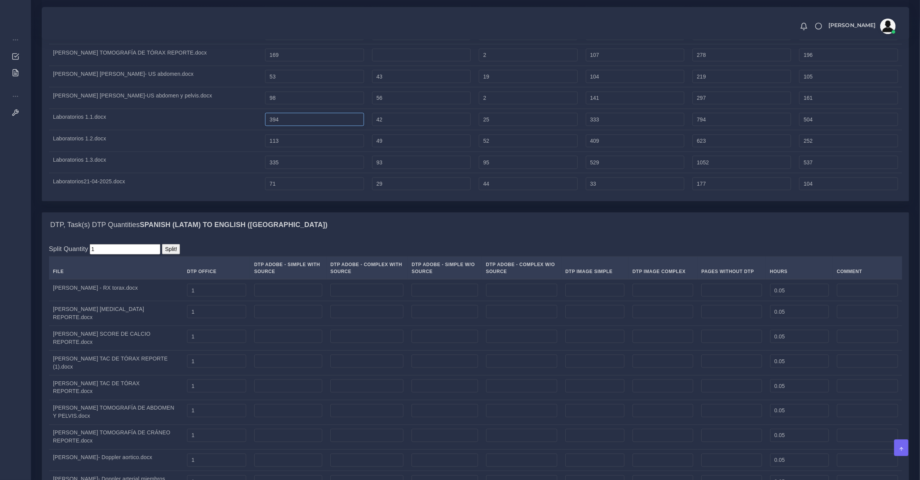
type input "395"
type input "795"
type input "505"
type input "396"
type input "796"
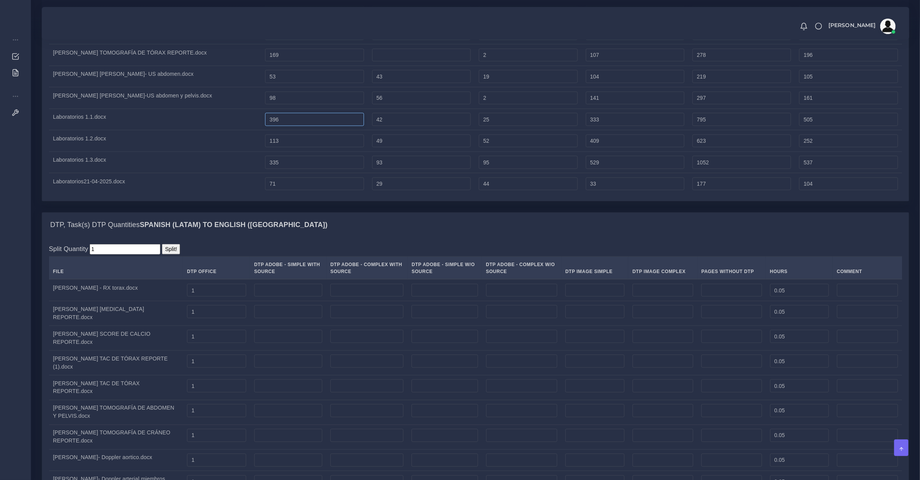
type input "506"
type input "397"
type input "797"
type input "507"
type input "398"
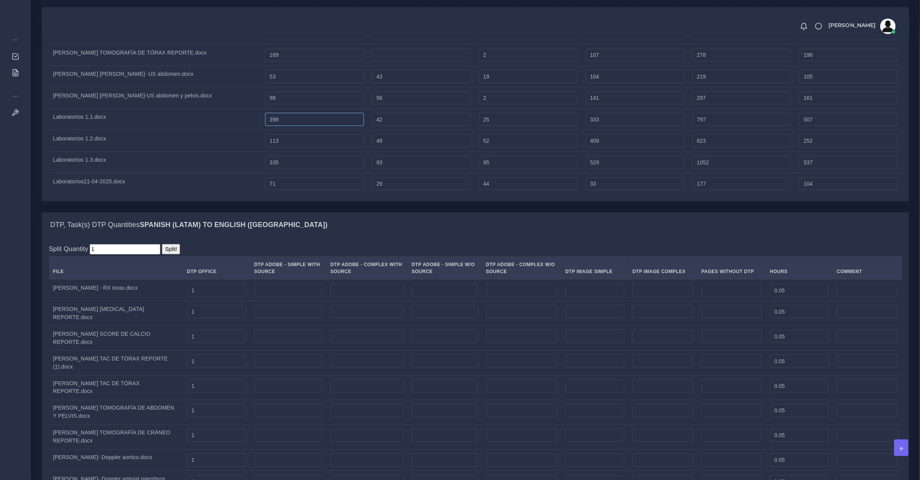
type input "798"
type input "508"
type input "399"
type input "799"
type input "509"
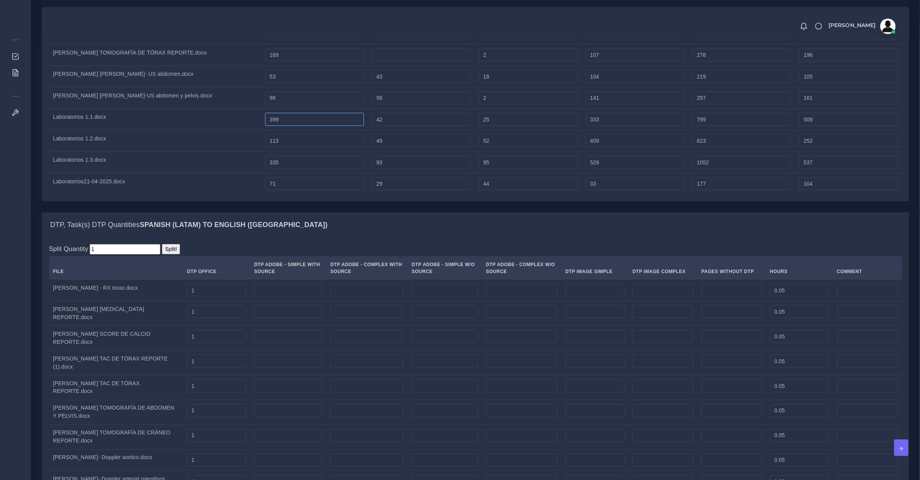
type input "400"
type input "800"
type input "510"
type input "401"
type input "801"
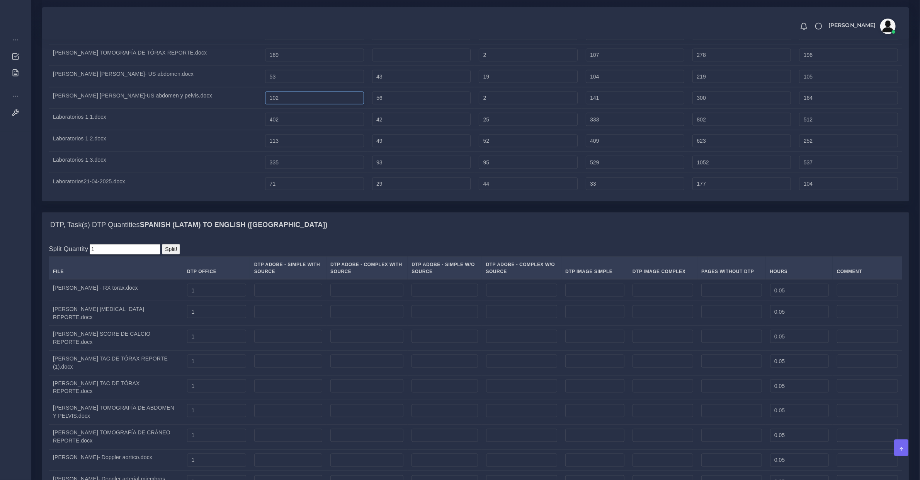
click at [324, 105] on input "102" at bounding box center [314, 98] width 99 height 13
click at [326, 83] on input "56" at bounding box center [314, 76] width 99 height 13
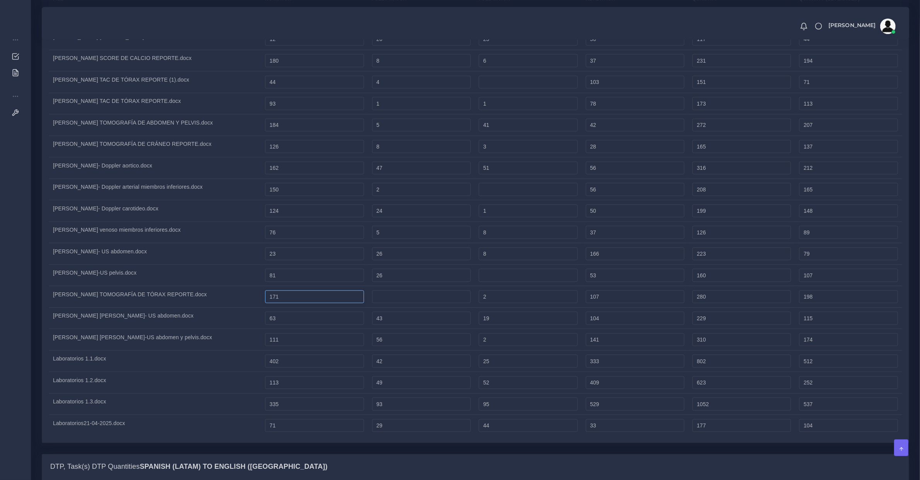
click at [335, 303] on input "171" at bounding box center [314, 296] width 99 height 13
click at [332, 282] on input "84" at bounding box center [314, 275] width 99 height 13
click at [331, 281] on tbody "Dimitri Handa - RX torax.docx 55 12 32 8 107 71 12 26 23 8" at bounding box center [475, 221] width 853 height 429
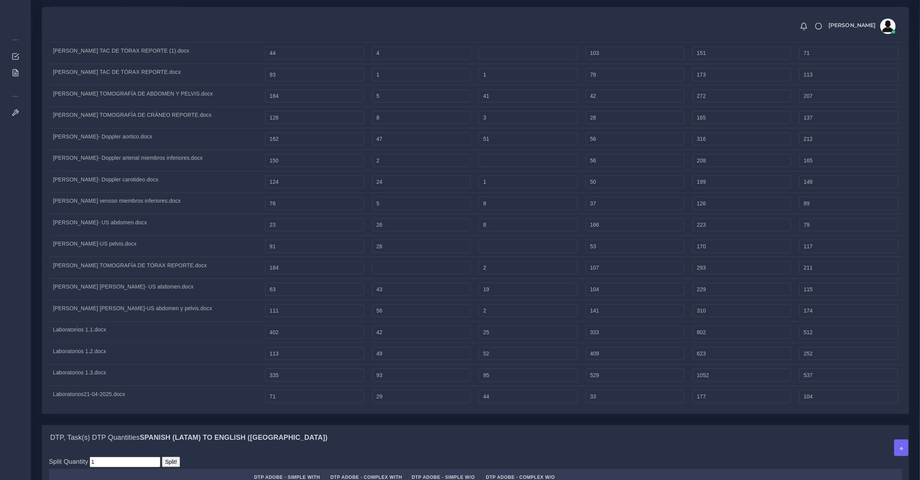
scroll to position [1256, 0]
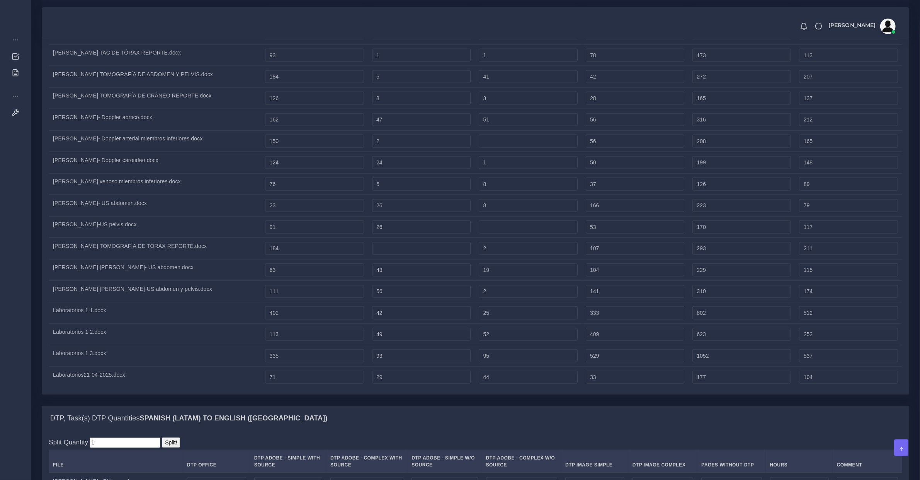
click at [337, 259] on td "184" at bounding box center [314, 249] width 107 height 22
click at [330, 233] on input "91" at bounding box center [314, 226] width 99 height 13
click at [329, 212] on input "25" at bounding box center [314, 205] width 99 height 13
click at [327, 225] on tbody "Dimitri Handa - RX torax.docx 55 12 32 8 107 71 12 26 23 8" at bounding box center [475, 173] width 853 height 429
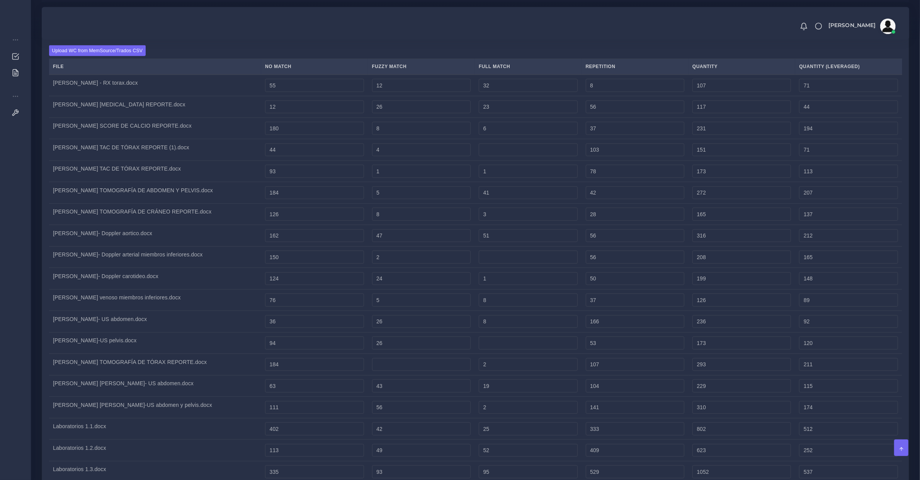
scroll to position [1301, 0]
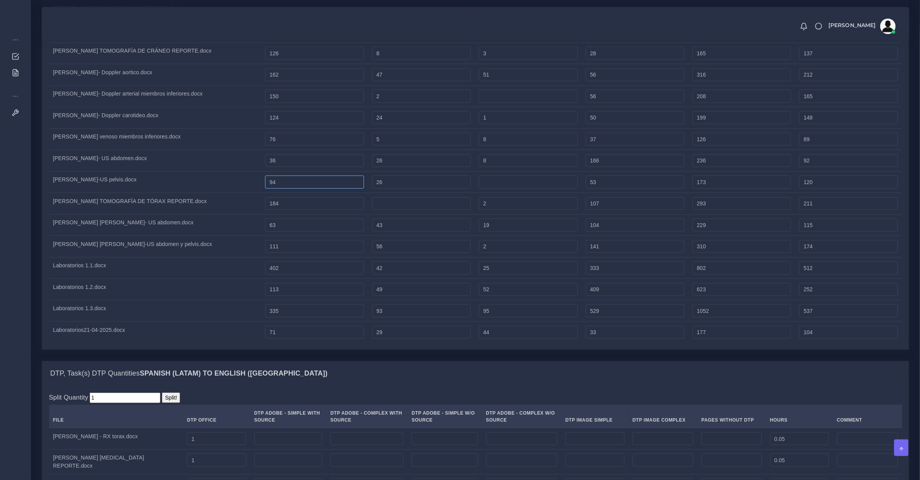
click at [327, 189] on input "94" at bounding box center [314, 181] width 99 height 13
click at [327, 167] on input "36" at bounding box center [314, 160] width 99 height 13
click at [325, 146] on input "76" at bounding box center [314, 139] width 99 height 13
click at [325, 124] on input "126" at bounding box center [314, 117] width 99 height 13
click at [325, 103] on input "153" at bounding box center [314, 96] width 99 height 13
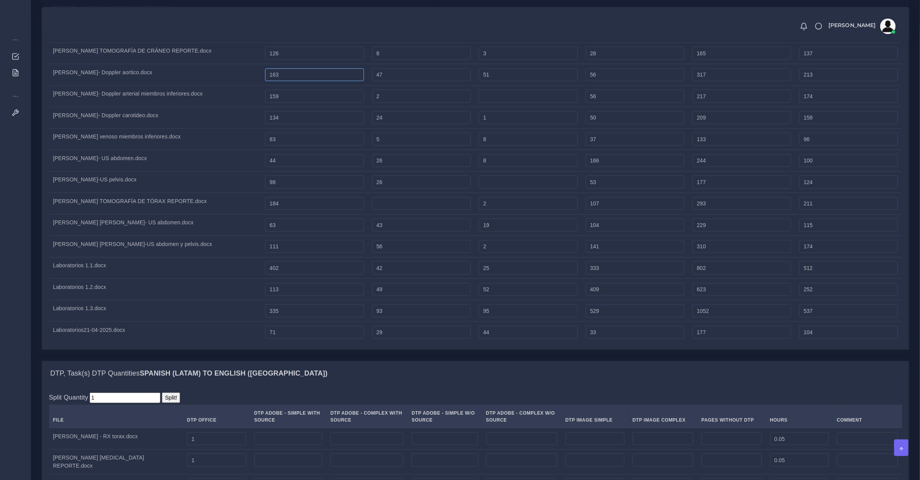
click at [326, 82] on input "163" at bounding box center [314, 74] width 99 height 13
click at [328, 60] on input "128" at bounding box center [314, 53] width 99 height 13
click at [328, 39] on input "187" at bounding box center [314, 32] width 99 height 13
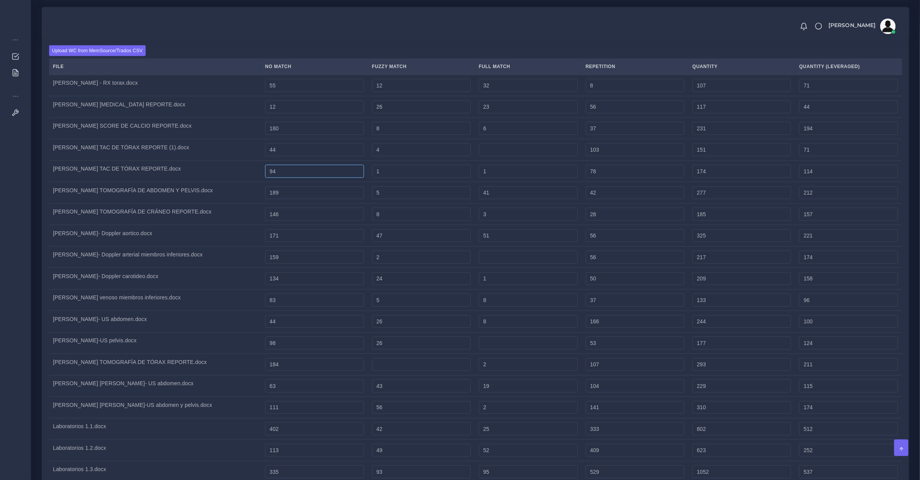
click at [326, 178] on input "94" at bounding box center [314, 171] width 99 height 13
click at [327, 156] on input "47" at bounding box center [314, 149] width 99 height 13
click at [330, 135] on input "183" at bounding box center [314, 128] width 99 height 13
click at [332, 114] on input "15" at bounding box center [314, 106] width 99 height 13
click at [333, 92] on input "58" at bounding box center [314, 85] width 99 height 13
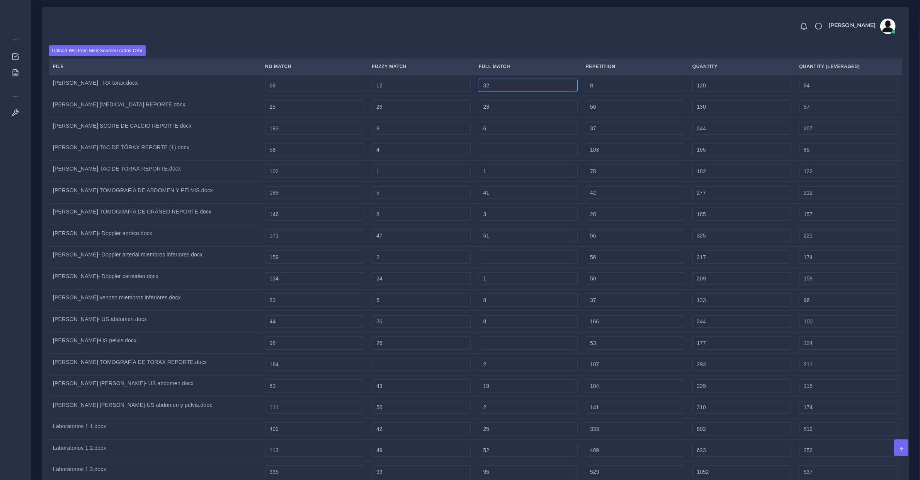
click at [532, 92] on input "32" at bounding box center [528, 85] width 99 height 13
click at [527, 114] on input "25" at bounding box center [528, 106] width 99 height 13
drag, startPoint x: 527, startPoint y: 158, endPoint x: 529, endPoint y: 189, distance: 31.0
click at [527, 135] on input "9" at bounding box center [528, 128] width 99 height 13
click at [529, 156] on input "2" at bounding box center [528, 149] width 99 height 13
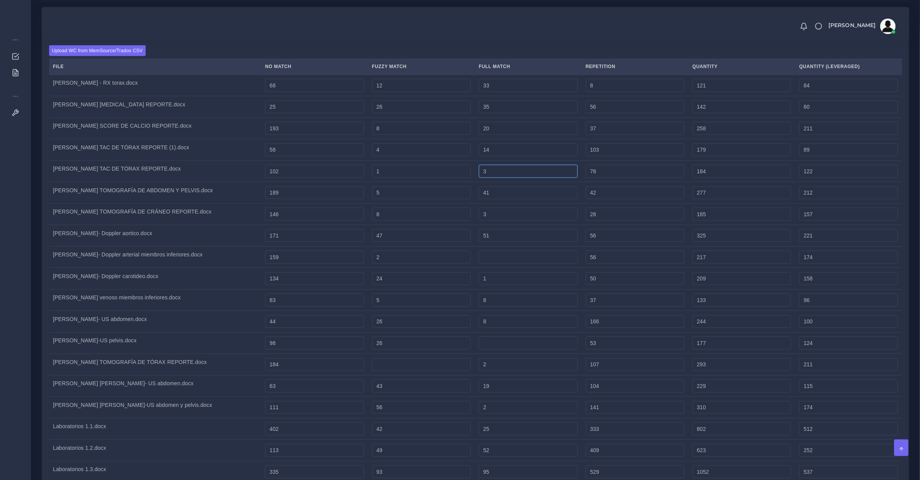
click at [527, 178] on input "3" at bounding box center [528, 171] width 99 height 13
drag, startPoint x: 531, startPoint y: 222, endPoint x: 533, endPoint y: 243, distance: 20.7
click at [532, 199] on input "43" at bounding box center [528, 192] width 99 height 13
drag, startPoint x: 534, startPoint y: 248, endPoint x: 535, endPoint y: 267, distance: 19.7
click at [534, 221] on input "6" at bounding box center [528, 213] width 99 height 13
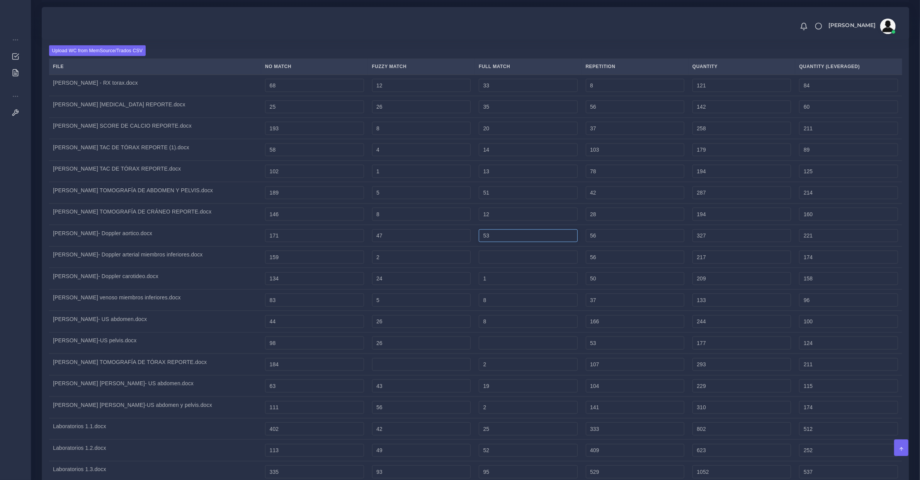
click at [535, 242] on input "53" at bounding box center [528, 235] width 99 height 13
drag, startPoint x: 536, startPoint y: 287, endPoint x: 537, endPoint y: 298, distance: 10.9
click at [536, 264] on input "3" at bounding box center [528, 256] width 99 height 13
click at [540, 285] on input "4" at bounding box center [528, 278] width 99 height 13
drag, startPoint x: 542, startPoint y: 333, endPoint x: 544, endPoint y: 337, distance: 4.0
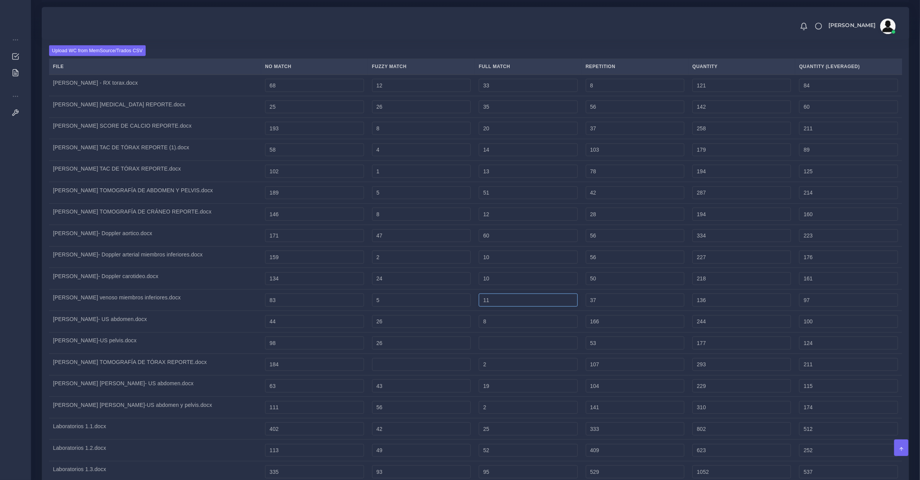
click at [544, 306] on input "11" at bounding box center [528, 299] width 99 height 13
click at [548, 328] on input "11" at bounding box center [528, 321] width 99 height 13
click at [550, 349] on input "3" at bounding box center [528, 342] width 99 height 13
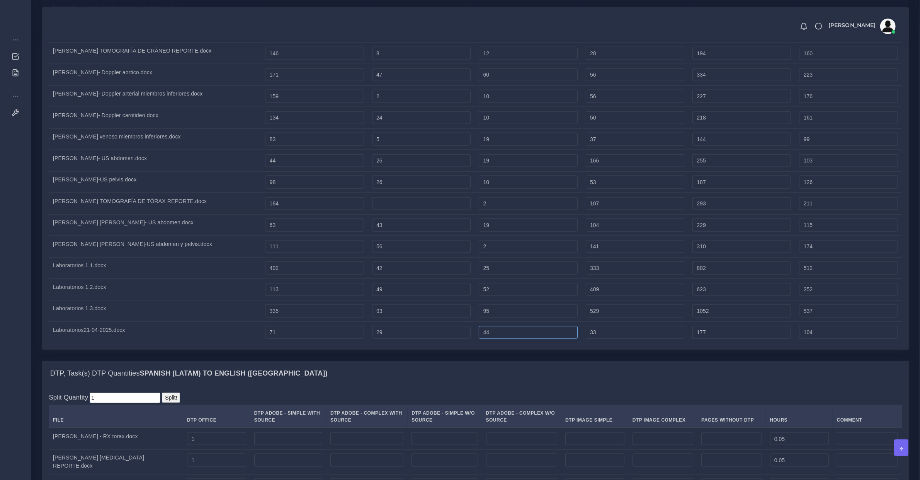
click at [522, 339] on input "44" at bounding box center [528, 332] width 99 height 13
click at [524, 317] on input "95" at bounding box center [528, 310] width 99 height 13
click at [525, 296] on input "54" at bounding box center [528, 289] width 99 height 13
drag, startPoint x: 525, startPoint y: 305, endPoint x: 525, endPoint y: 282, distance: 22.8
click at [525, 274] on input "28" at bounding box center [528, 267] width 99 height 13
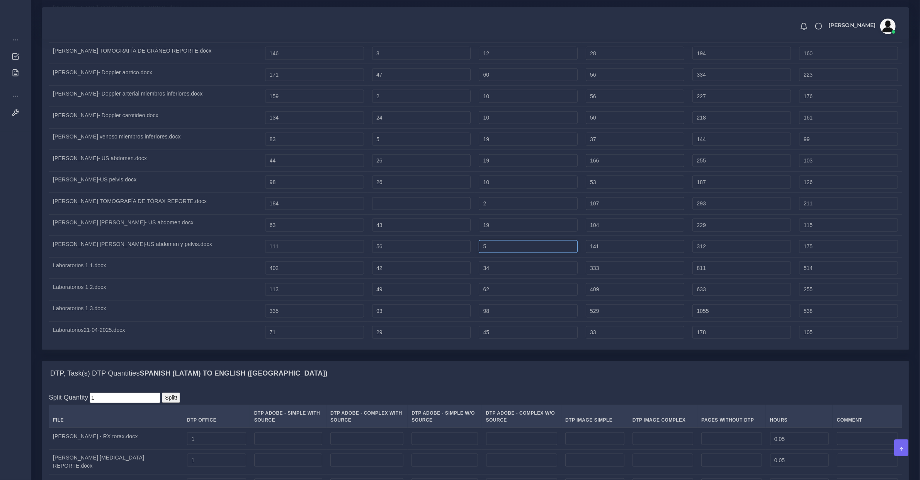
click at [525, 253] on input "5" at bounding box center [528, 246] width 99 height 13
click at [522, 231] on input "22" at bounding box center [528, 224] width 99 height 13
click at [524, 244] on tbody "Dimitri Handa - RX torax.docx 68 12 33 8 121 84 25 26 35 8" at bounding box center [475, 128] width 853 height 429
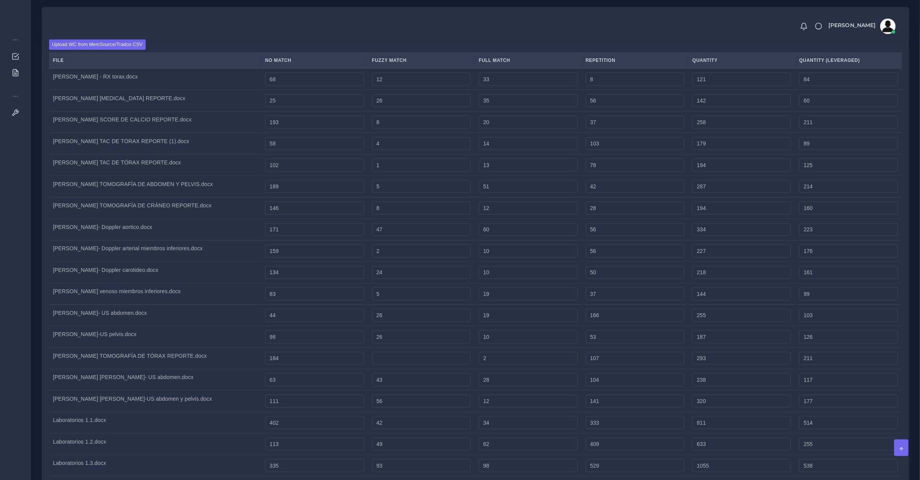
scroll to position [1227, 0]
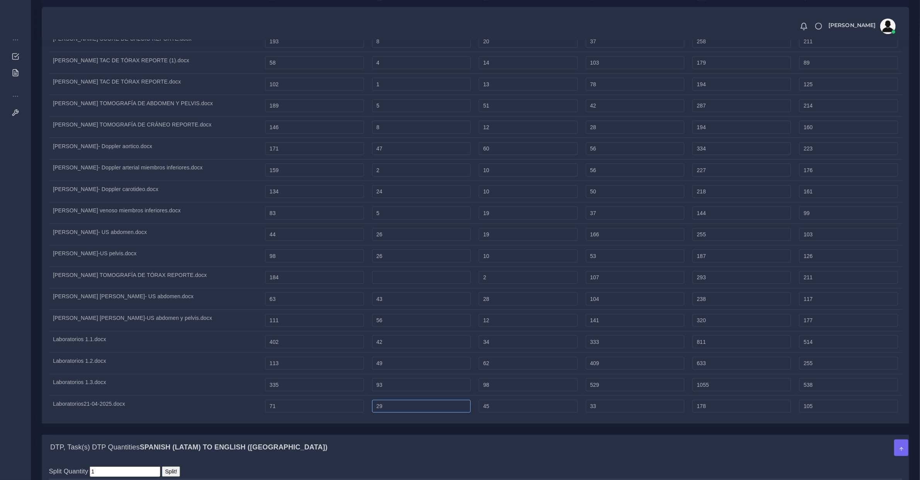
click at [442, 413] on input "29" at bounding box center [421, 406] width 99 height 13
click at [438, 391] on input "93" at bounding box center [421, 384] width 99 height 13
click at [440, 370] on input "52" at bounding box center [421, 363] width 99 height 13
click at [438, 348] on input "43" at bounding box center [421, 341] width 99 height 13
click at [435, 327] on input "58" at bounding box center [421, 320] width 99 height 13
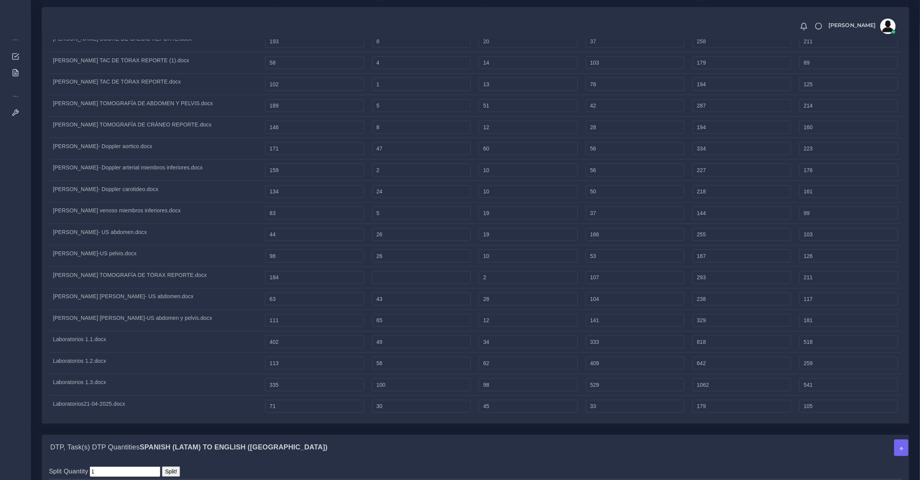
click at [435, 340] on tbody "Dimitri Handa - RX torax.docx 68 12 33 8 121 84 25 26 35 8" at bounding box center [475, 202] width 853 height 429
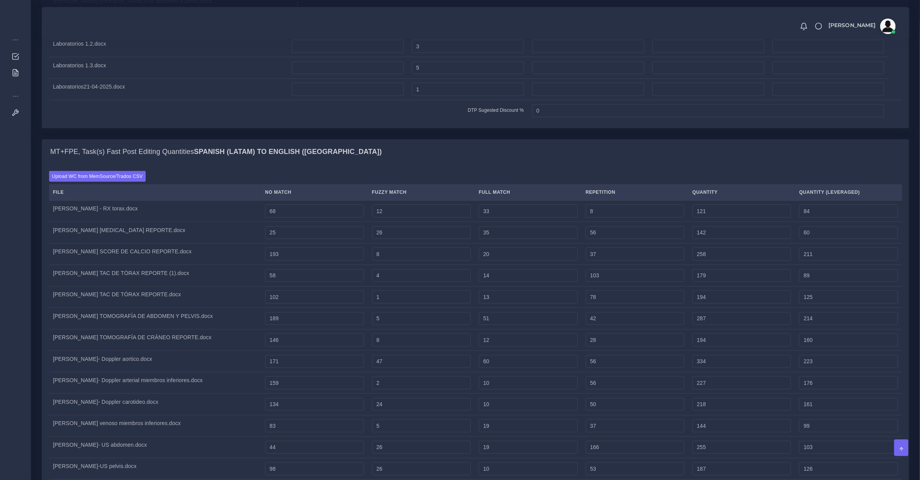
scroll to position [1256, 0]
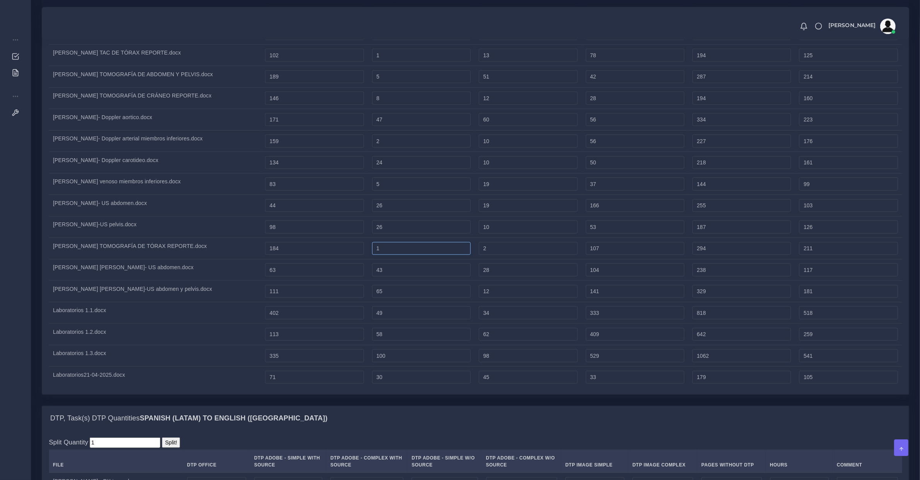
click at [420, 255] on input "1" at bounding box center [421, 248] width 99 height 13
click at [432, 216] on td "26" at bounding box center [421, 206] width 107 height 22
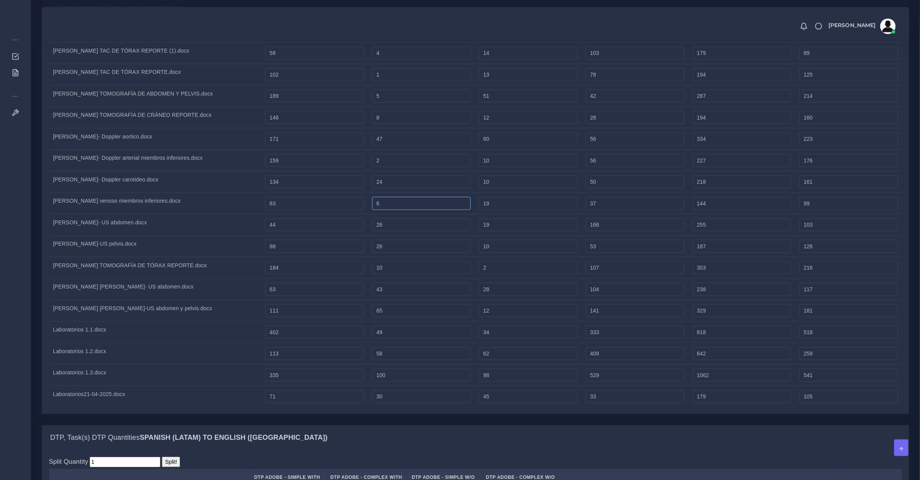
click at [425, 210] on input "6" at bounding box center [421, 203] width 99 height 13
click at [664, 403] on input "33" at bounding box center [635, 396] width 99 height 13
drag, startPoint x: 532, startPoint y: 431, endPoint x: 387, endPoint y: 445, distance: 145.9
click at [523, 403] on input "48" at bounding box center [528, 396] width 99 height 13
click at [423, 381] on input "101" at bounding box center [421, 374] width 99 height 13
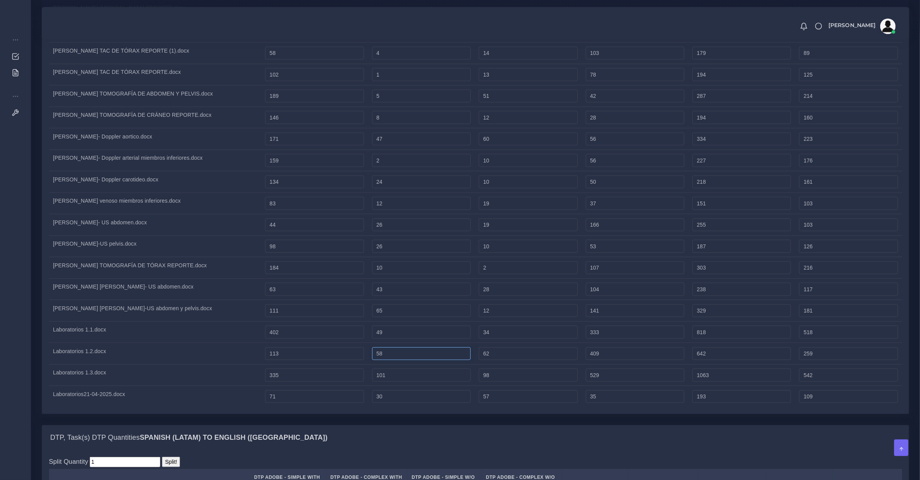
click at [422, 360] on input "58" at bounding box center [421, 353] width 99 height 13
click at [423, 338] on input "53" at bounding box center [421, 331] width 99 height 13
drag, startPoint x: 428, startPoint y: 349, endPoint x: 428, endPoint y: 337, distance: 12.4
click at [428, 317] on input "68" at bounding box center [421, 310] width 99 height 13
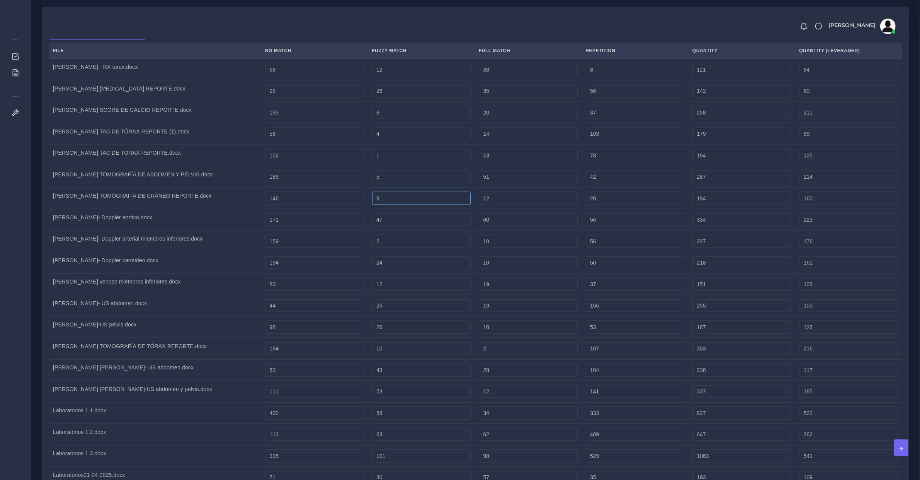
click at [427, 205] on input "9" at bounding box center [421, 198] width 99 height 13
click at [429, 184] on input "5" at bounding box center [421, 176] width 99 height 13
click at [427, 162] on input "4" at bounding box center [421, 155] width 99 height 13
click at [426, 141] on input "7" at bounding box center [421, 134] width 99 height 13
drag, startPoint x: 429, startPoint y: 153, endPoint x: 431, endPoint y: 142, distance: 11.4
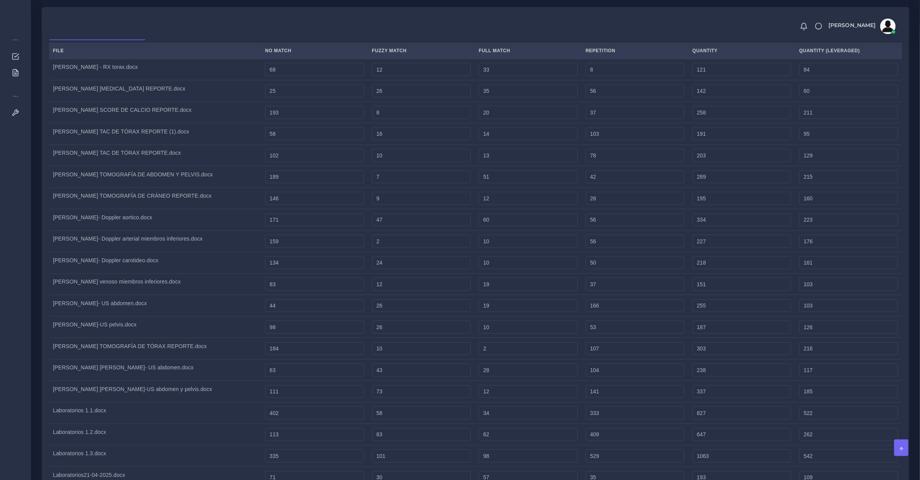
click at [429, 150] on tbody "Dimitri Handa - RX torax.docx 68 12 33 8 121 84 25 26 35 8" at bounding box center [475, 273] width 853 height 429
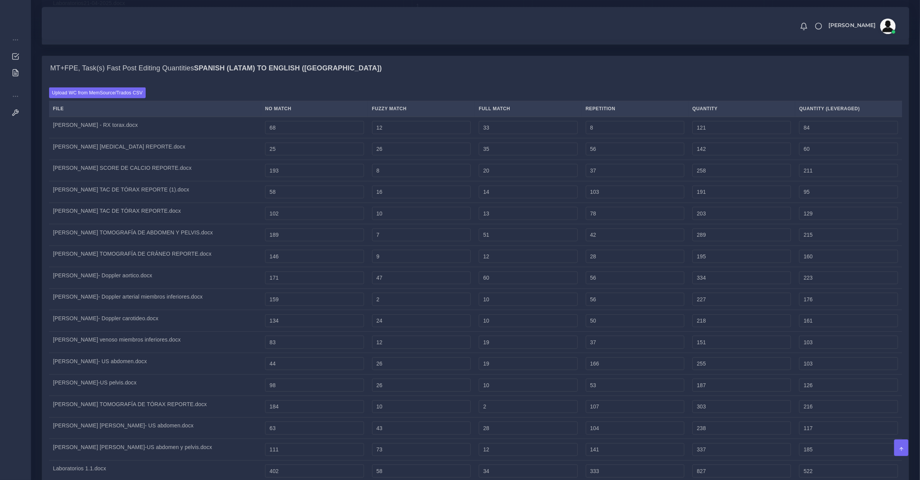
scroll to position [1059, 0]
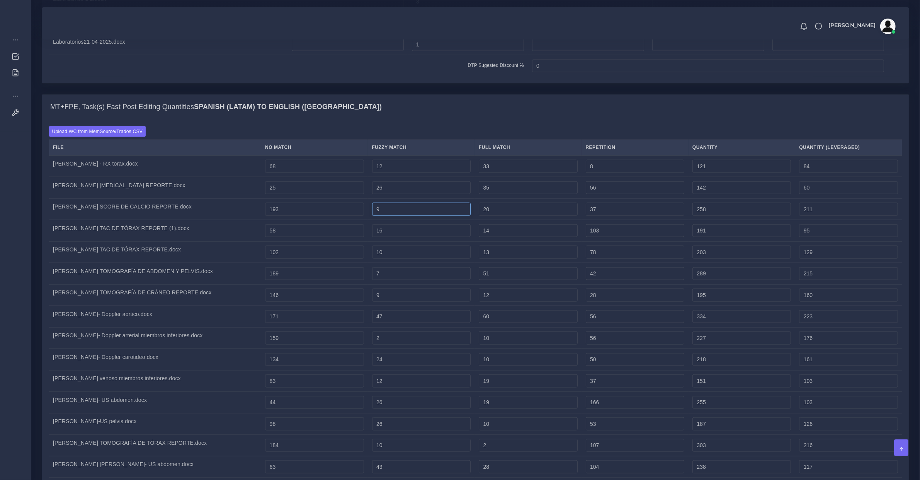
click at [430, 216] on input "9" at bounding box center [421, 208] width 99 height 13
click at [429, 301] on input "9" at bounding box center [421, 294] width 99 height 13
click at [631, 173] on input "9" at bounding box center [635, 166] width 99 height 13
click at [626, 194] on input "56" at bounding box center [635, 187] width 99 height 13
click at [626, 216] on input "40" at bounding box center [635, 208] width 99 height 13
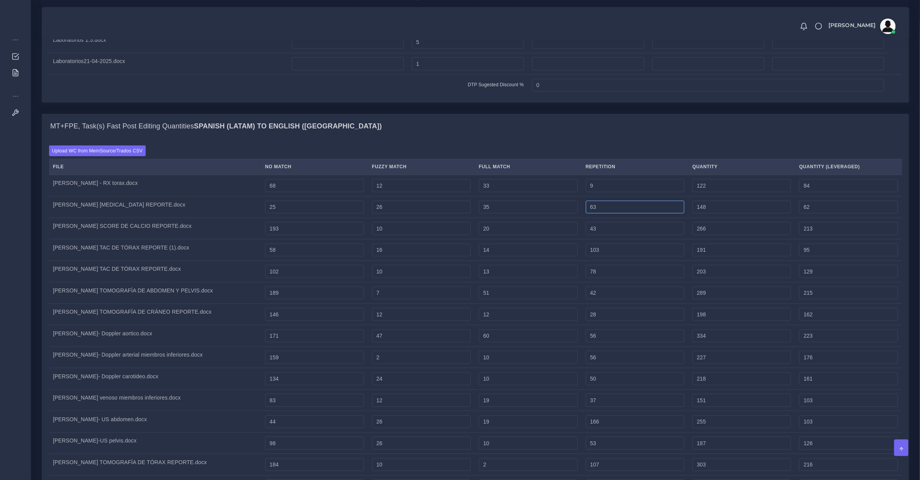
drag, startPoint x: 628, startPoint y: 256, endPoint x: 628, endPoint y: 269, distance: 13.1
click at [628, 261] on tbody "Dimitri Handa - RX torax.docx 68 12 33 9 122 84 25 26 35 7" at bounding box center [475, 389] width 853 height 429
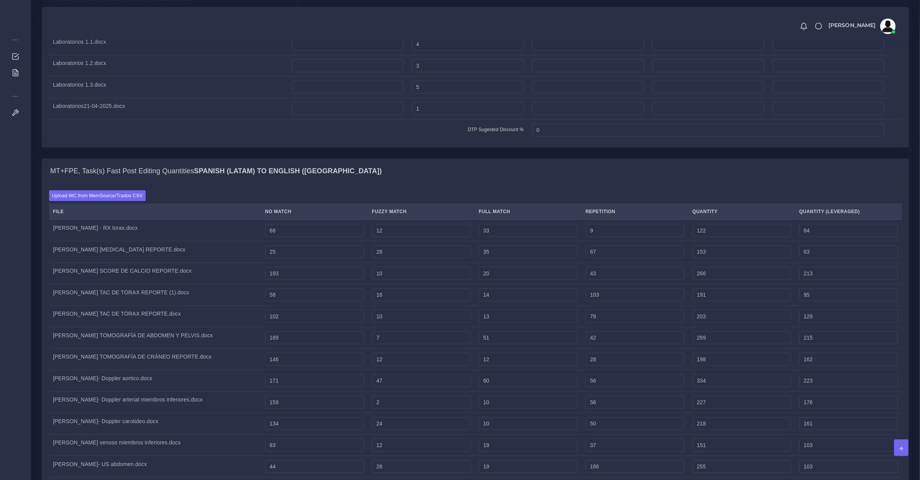
click at [628, 263] on td "67" at bounding box center [635, 252] width 107 height 22
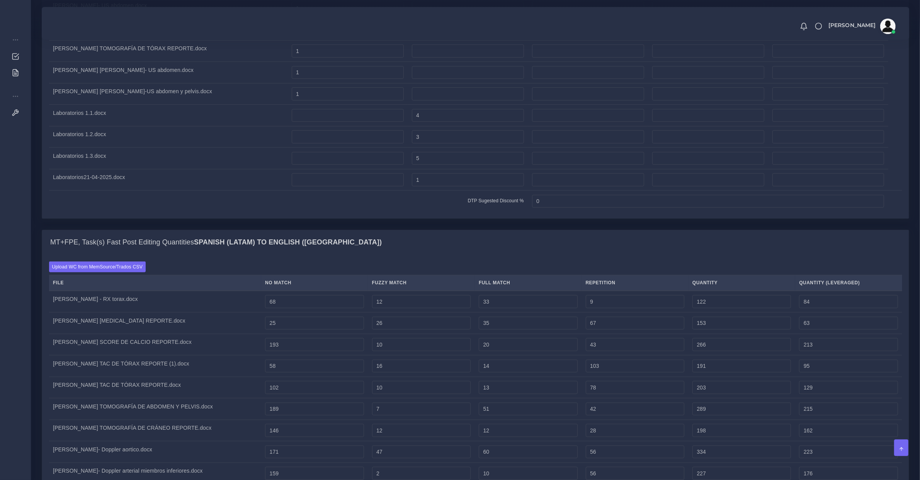
scroll to position [1165, 0]
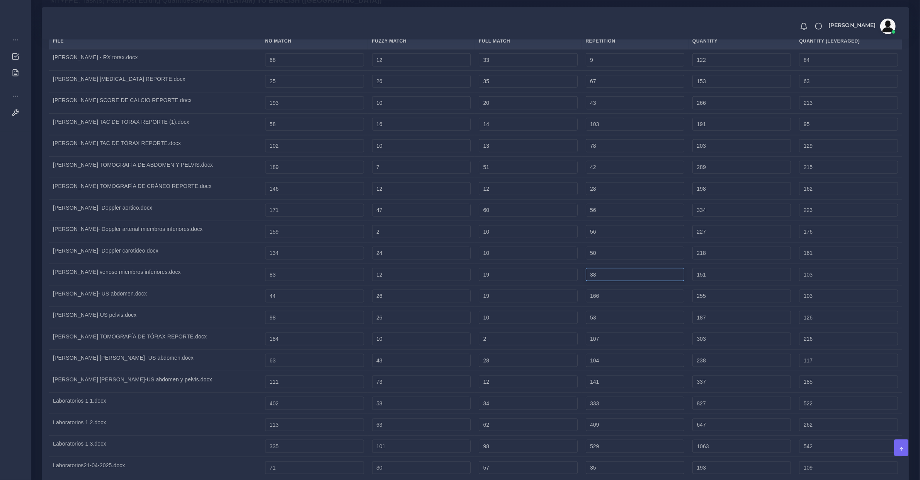
click at [622, 281] on input "38" at bounding box center [635, 274] width 99 height 13
click at [623, 260] on input "51" at bounding box center [635, 253] width 99 height 13
click at [621, 238] on input "57" at bounding box center [635, 231] width 99 height 13
click at [625, 217] on input "58" at bounding box center [635, 210] width 99 height 13
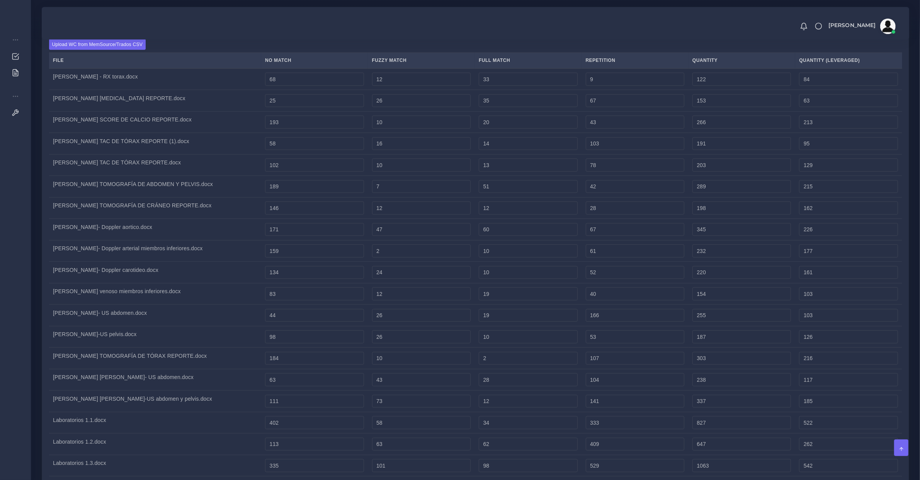
click at [627, 230] on tbody "Dimitri Handa - RX torax.docx 68 12 33 9 122 84 25 26 35 7" at bounding box center [475, 282] width 853 height 429
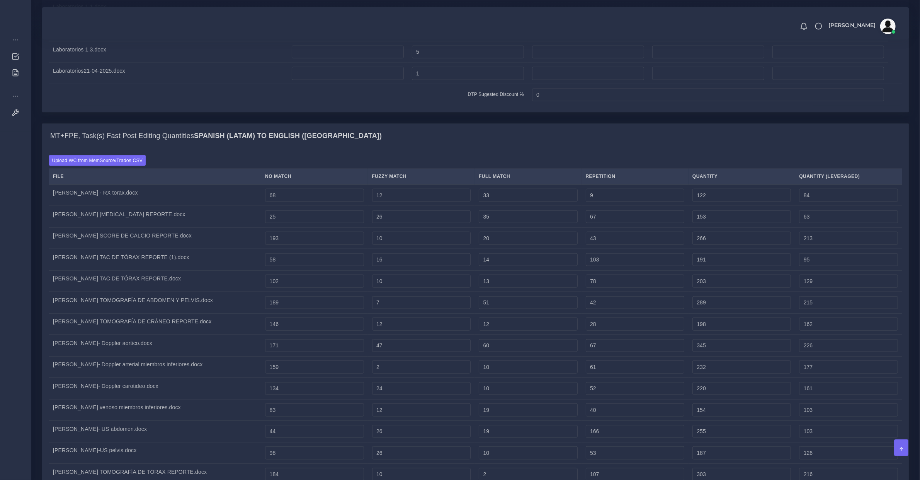
scroll to position [1352, 0]
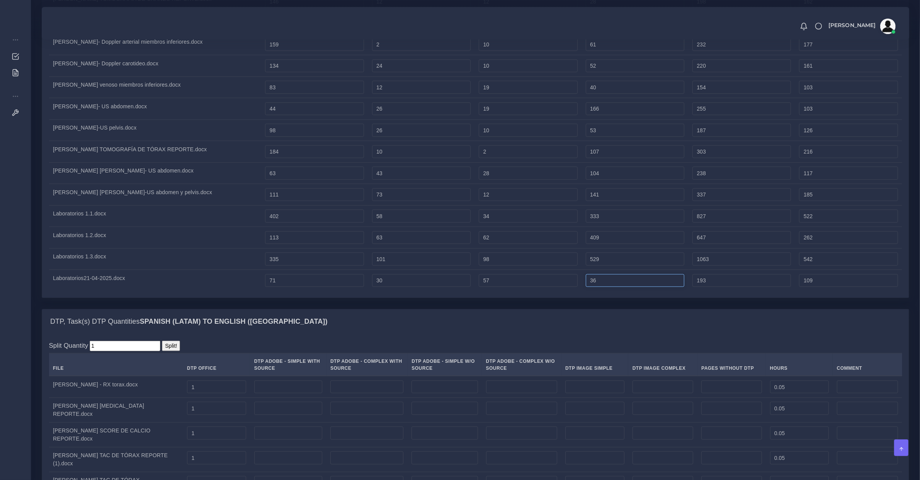
click at [625, 287] on input "36" at bounding box center [635, 280] width 99 height 13
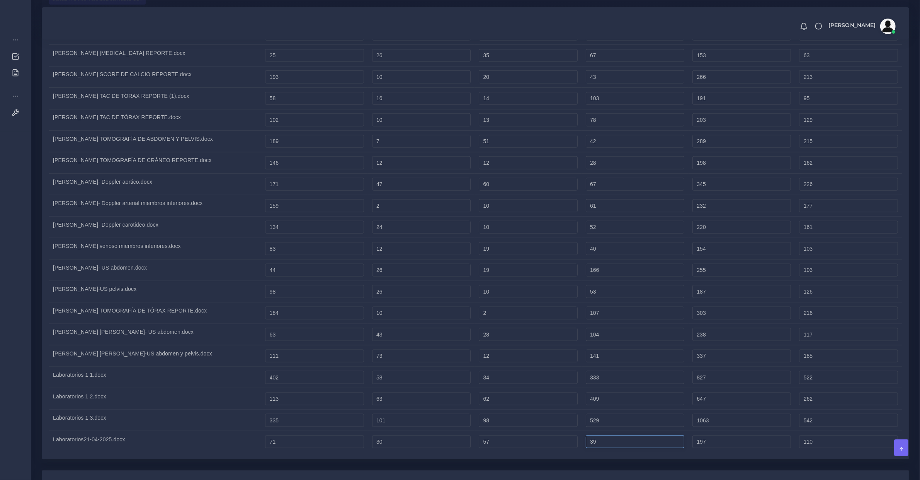
scroll to position [1030, 0]
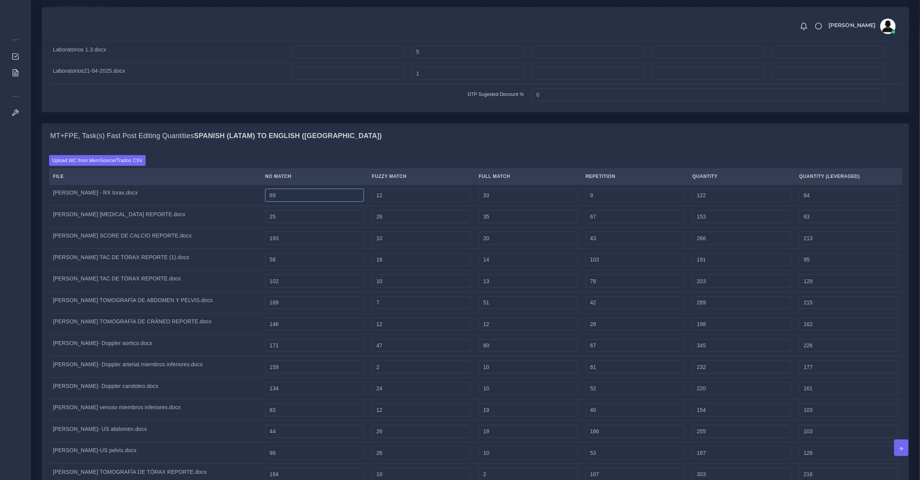
click at [330, 202] on input "69" at bounding box center [314, 195] width 99 height 13
click at [330, 223] on input "28" at bounding box center [314, 216] width 99 height 13
click at [329, 270] on td "58" at bounding box center [314, 260] width 107 height 22
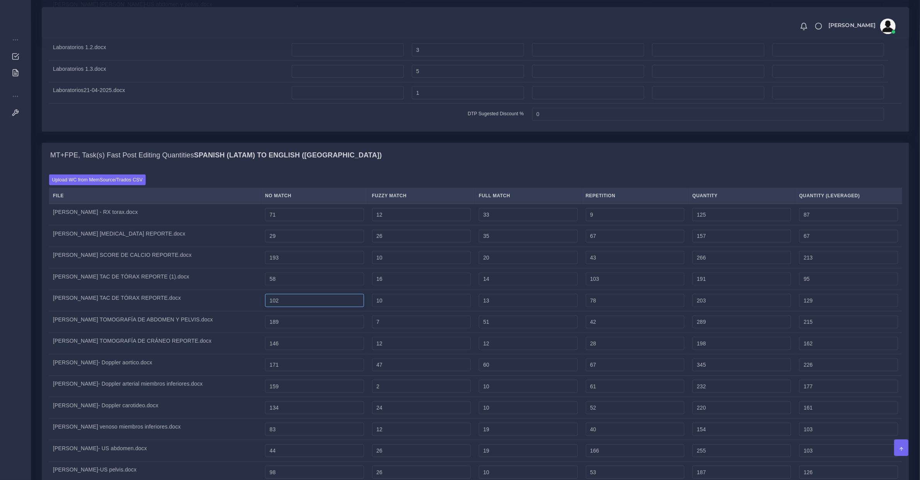
click at [332, 307] on input "102" at bounding box center [314, 300] width 99 height 13
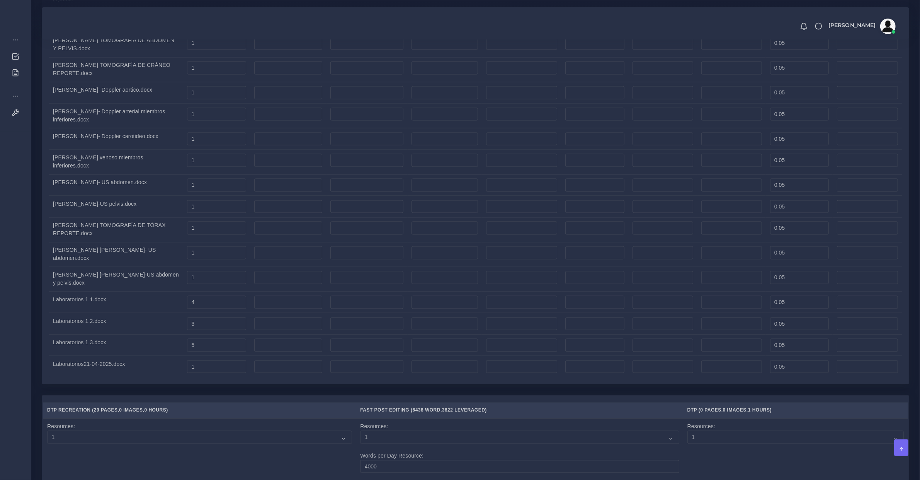
scroll to position [2138, 0]
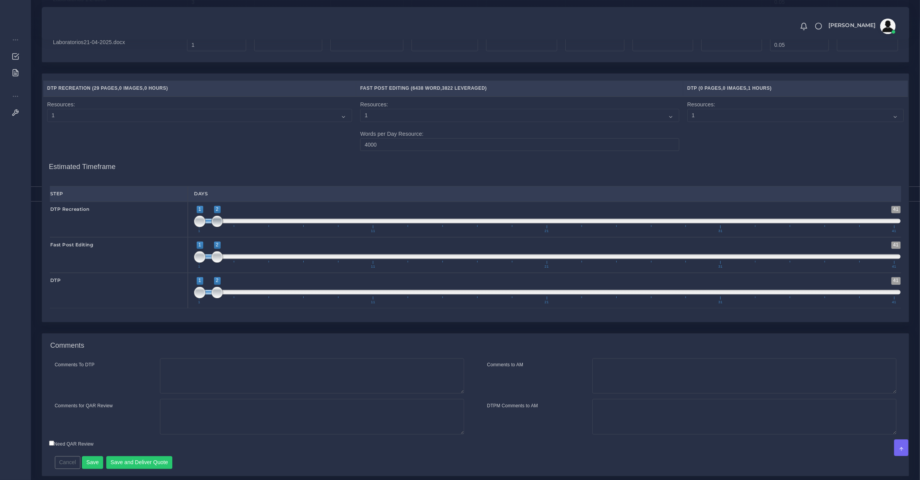
click at [217, 227] on span at bounding box center [217, 221] width 12 height 12
drag, startPoint x: 207, startPoint y: 283, endPoint x: 221, endPoint y: 283, distance: 13.5
click at [221, 268] on span "1 41 1 2 1 — 2 1 11 21 31 41" at bounding box center [547, 254] width 707 height 27
drag, startPoint x: 216, startPoint y: 240, endPoint x: 209, endPoint y: 265, distance: 25.9
click at [206, 233] on span "1 41 1 1 1 — 1 1 11 21 31 41" at bounding box center [547, 219] width 707 height 27
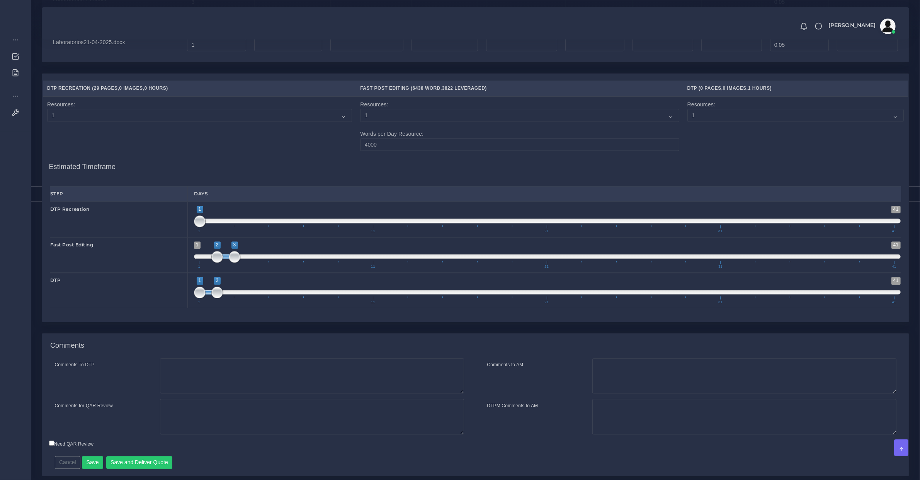
drag, startPoint x: 207, startPoint y: 277, endPoint x: 226, endPoint y: 282, distance: 20.2
click at [226, 258] on span at bounding box center [225, 256] width 17 height 5
drag, startPoint x: 203, startPoint y: 242, endPoint x: 213, endPoint y: 268, distance: 27.8
click at [218, 227] on span at bounding box center [217, 221] width 12 height 12
drag, startPoint x: 206, startPoint y: 317, endPoint x: 242, endPoint y: 315, distance: 36.4
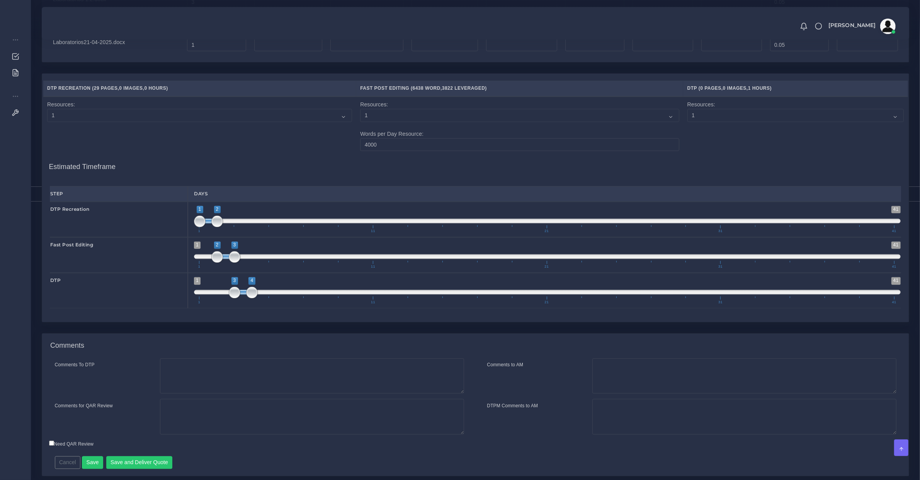
click at [242, 294] on span at bounding box center [243, 291] width 17 height 5
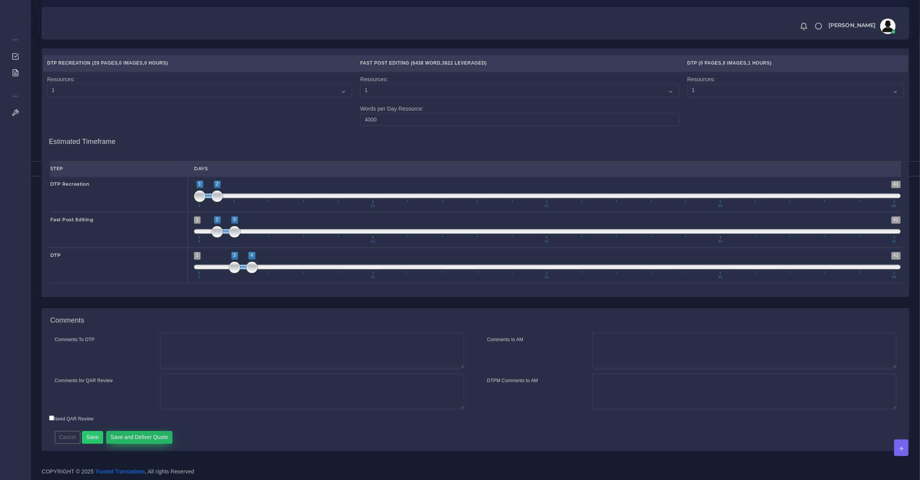
click at [151, 439] on button "Save and Deliver Quote" at bounding box center [139, 436] width 66 height 13
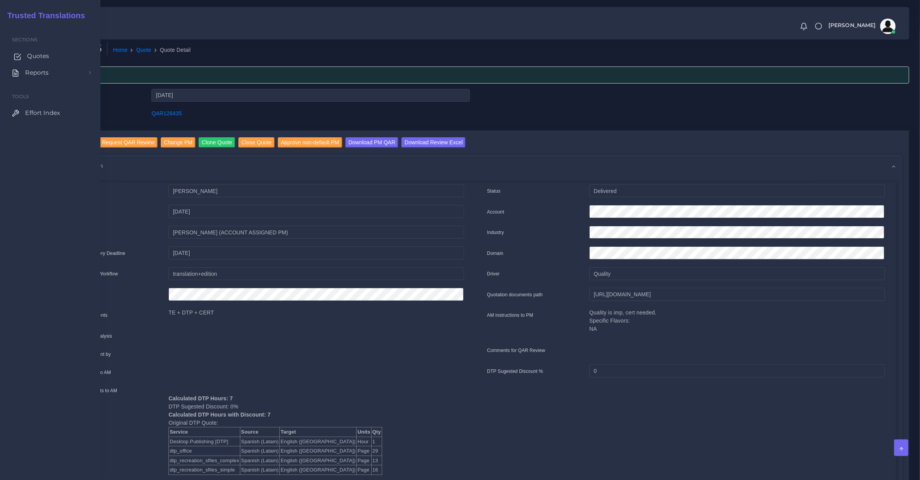
click at [27, 59] on span "Quotes" at bounding box center [38, 56] width 22 height 9
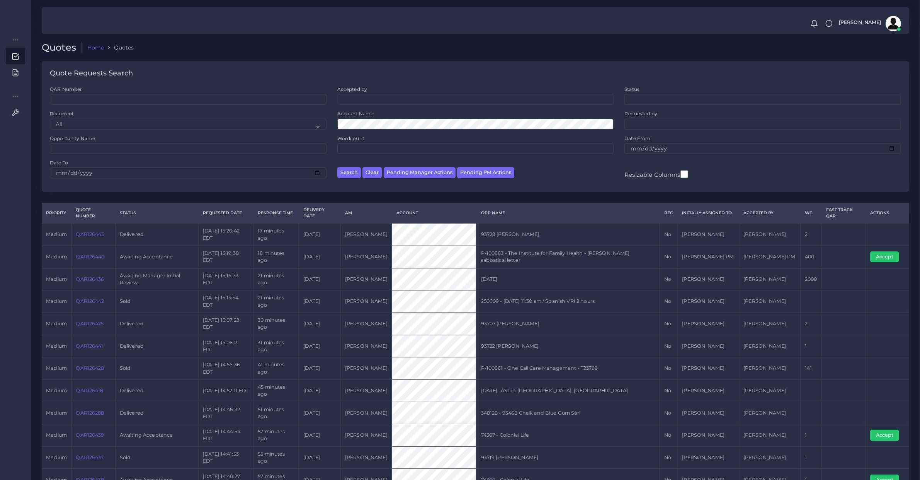
click at [551, 279] on td "[DATE]" at bounding box center [567, 279] width 183 height 22
click at [474, 175] on button "Pending PM Actions" at bounding box center [485, 172] width 57 height 11
select select "awaiting_acceptance"
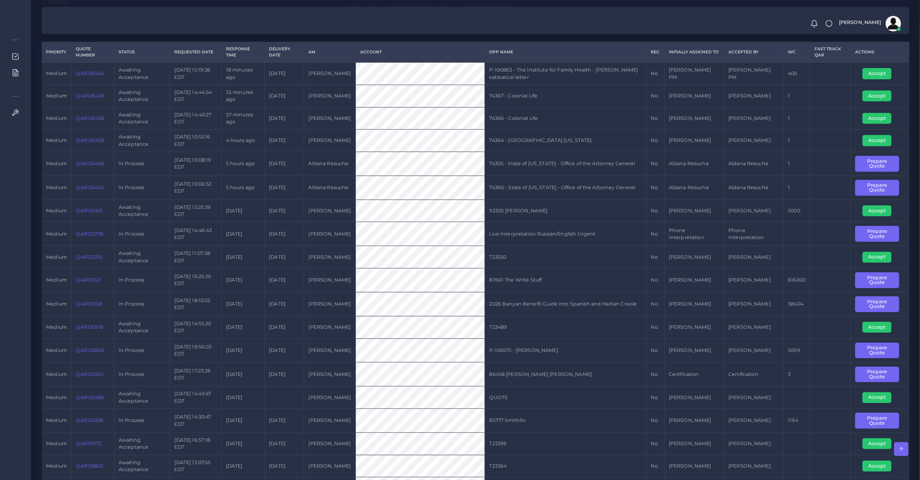
scroll to position [80, 0]
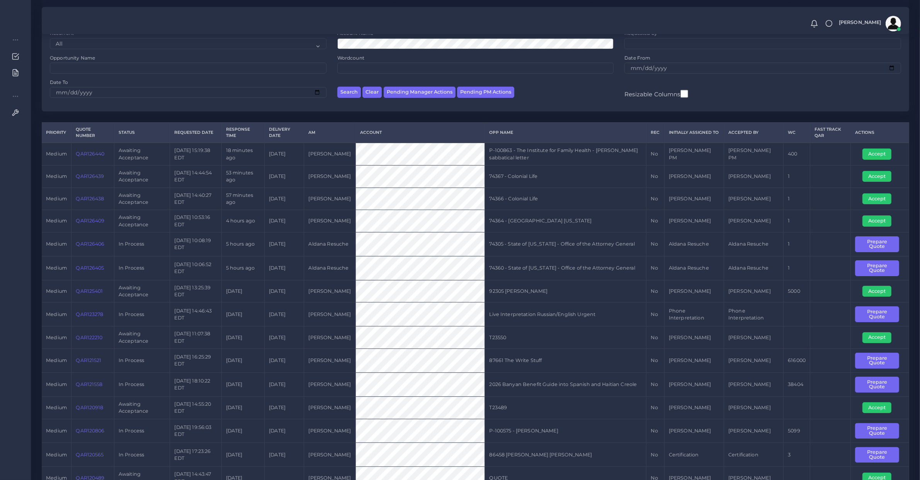
click at [92, 293] on link "QAR125401" at bounding box center [89, 291] width 27 height 6
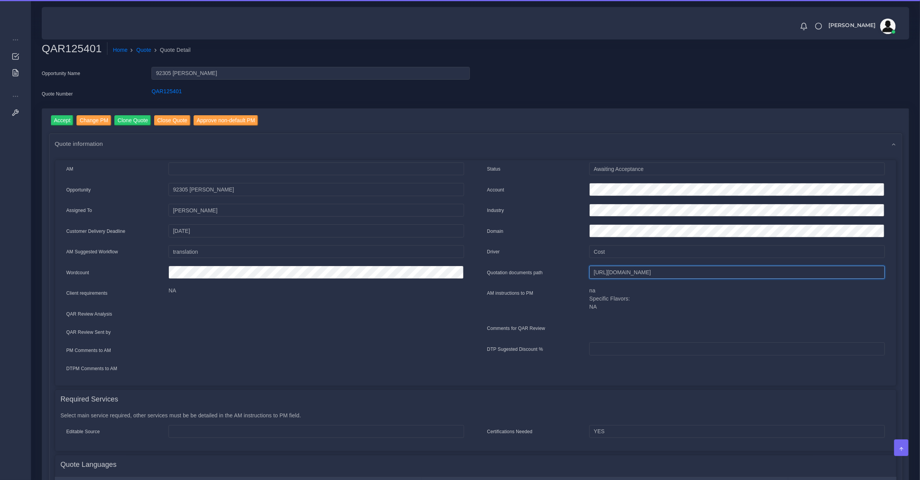
click at [601, 269] on input "[URL][DOMAIN_NAME]" at bounding box center [736, 271] width 295 height 13
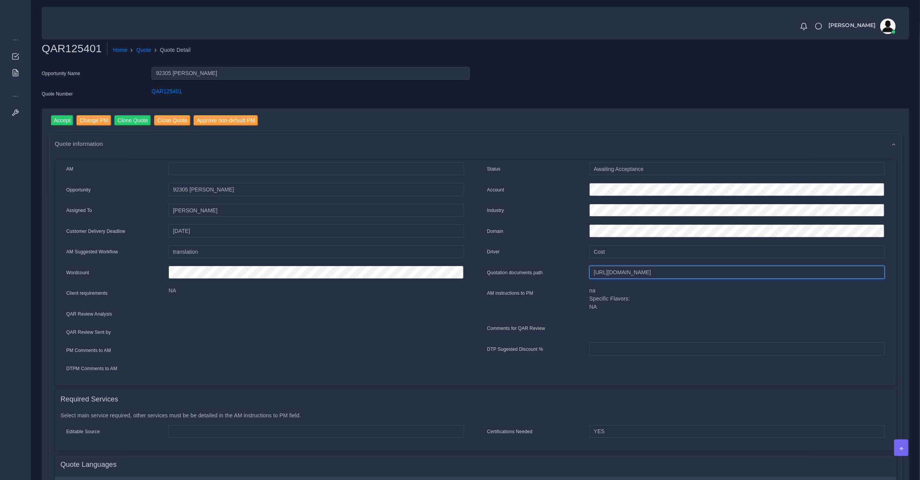
click at [601, 269] on input "[URL][DOMAIN_NAME]" at bounding box center [736, 271] width 295 height 13
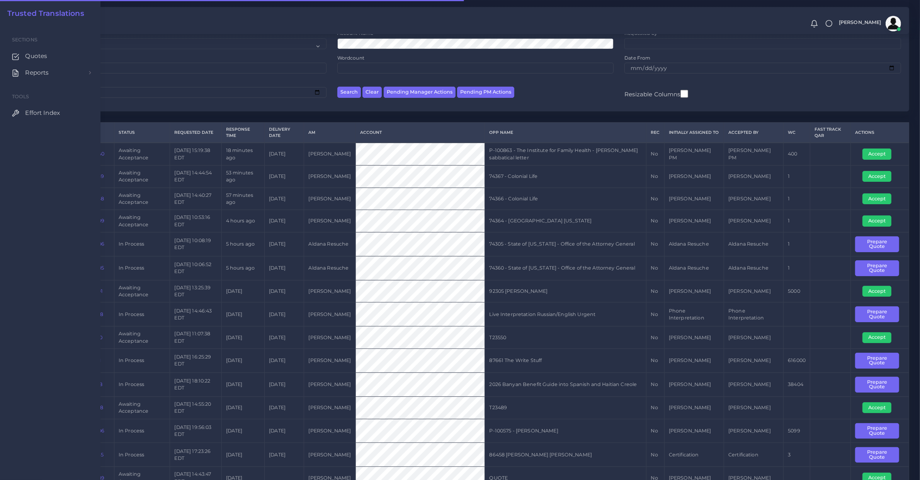
scroll to position [10, 0]
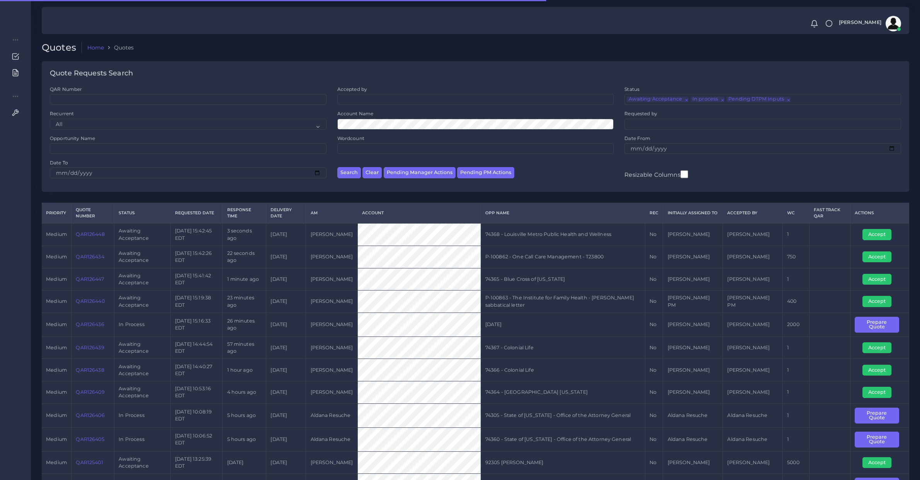
scroll to position [80, 0]
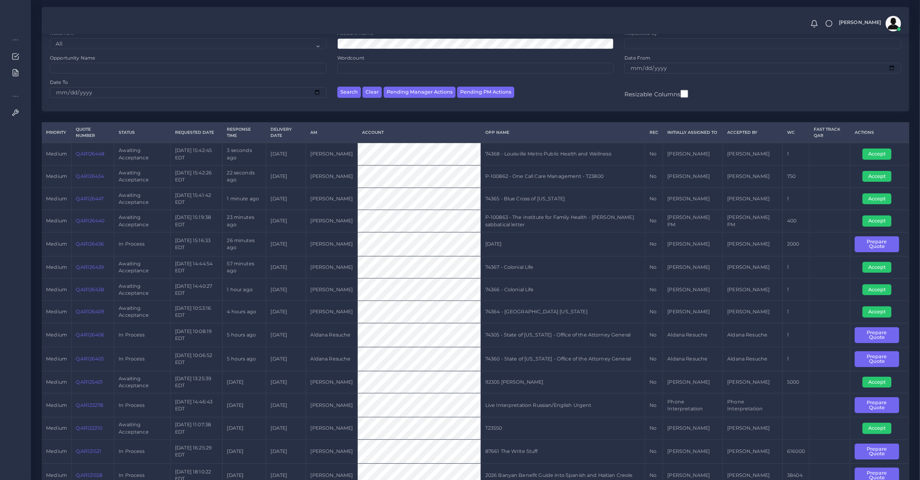
click at [88, 184] on td "QAR126434" at bounding box center [92, 176] width 43 height 22
copy link "QAR126434"
click at [867, 173] on button "Accept" at bounding box center [876, 176] width 29 height 11
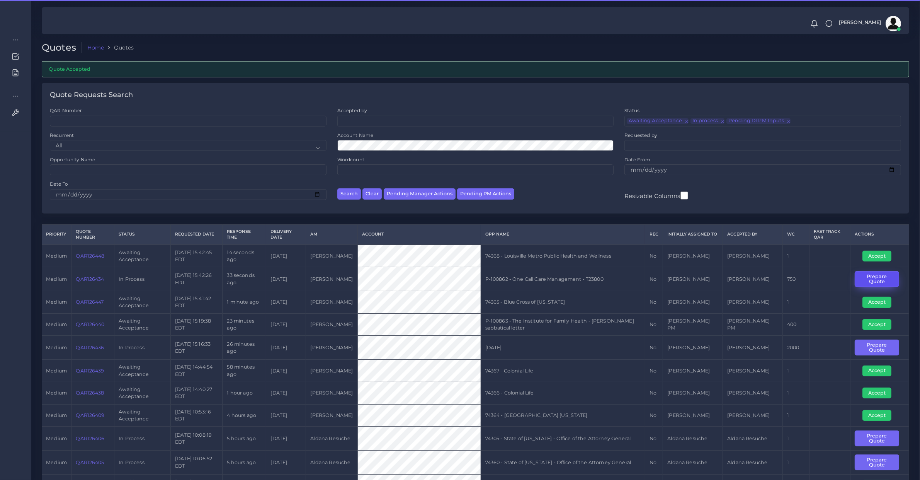
drag, startPoint x: 874, startPoint y: 281, endPoint x: 870, endPoint y: 281, distance: 3.9
click at [874, 280] on button "Prepare Quote" at bounding box center [877, 279] width 44 height 16
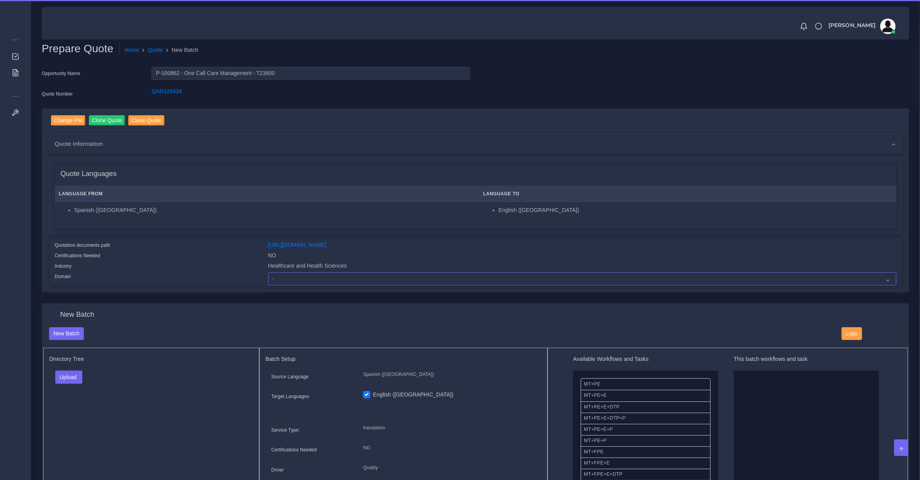
click at [284, 272] on select "- Advertising and Media Agriculture, Forestry and Fishing Architecture, Buildin…" at bounding box center [582, 278] width 628 height 13
select select "Healthcare and Health Sciences"
click at [268, 272] on select "- Advertising and Media Agriculture, Forestry and Fishing Architecture, Buildin…" at bounding box center [582, 278] width 628 height 13
click at [69, 379] on button "Upload" at bounding box center [68, 376] width 27 height 13
click at [78, 406] on label "Files" at bounding box center [82, 406] width 53 height 10
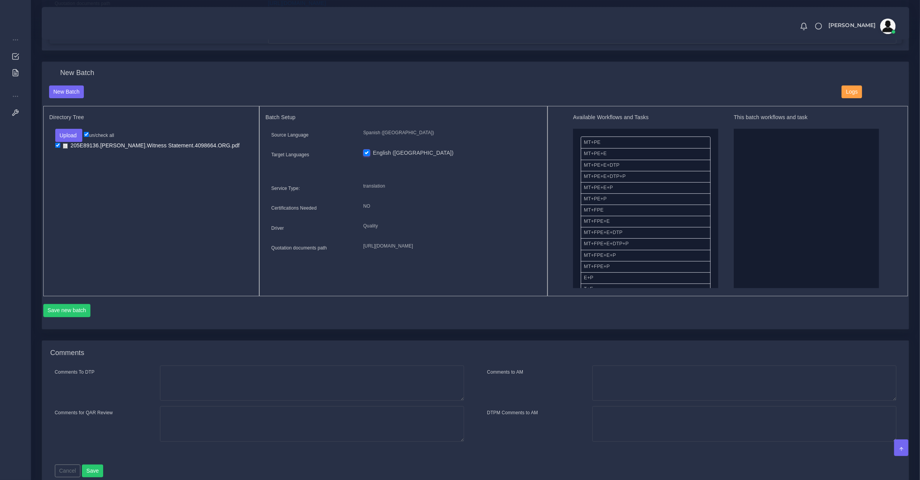
scroll to position [80, 0]
drag, startPoint x: 621, startPoint y: 244, endPoint x: 819, endPoint y: 234, distance: 198.5
click at [69, 311] on button "Save new batch" at bounding box center [67, 310] width 48 height 13
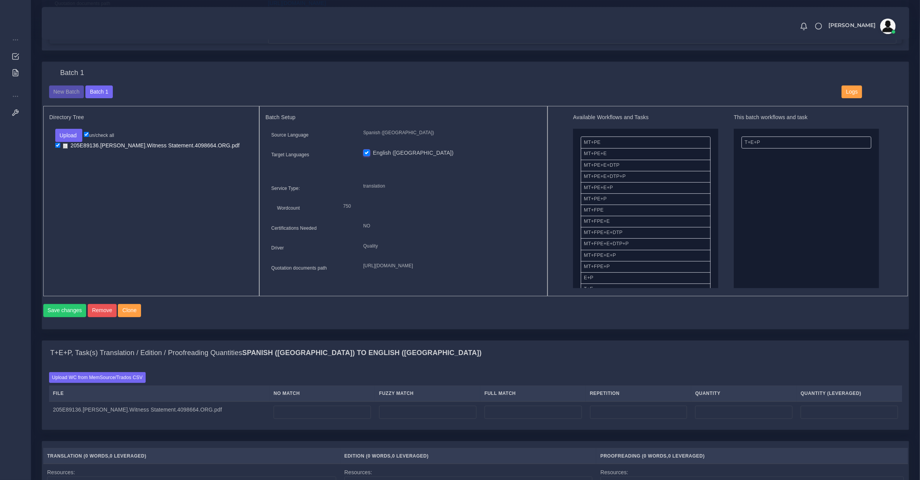
scroll to position [402, 0]
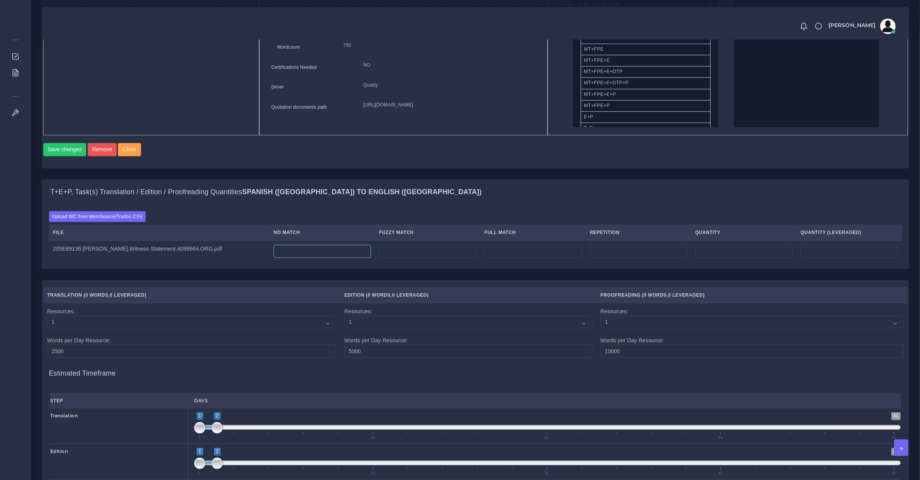
click at [294, 257] on input "number" at bounding box center [322, 251] width 97 height 13
type input "750"
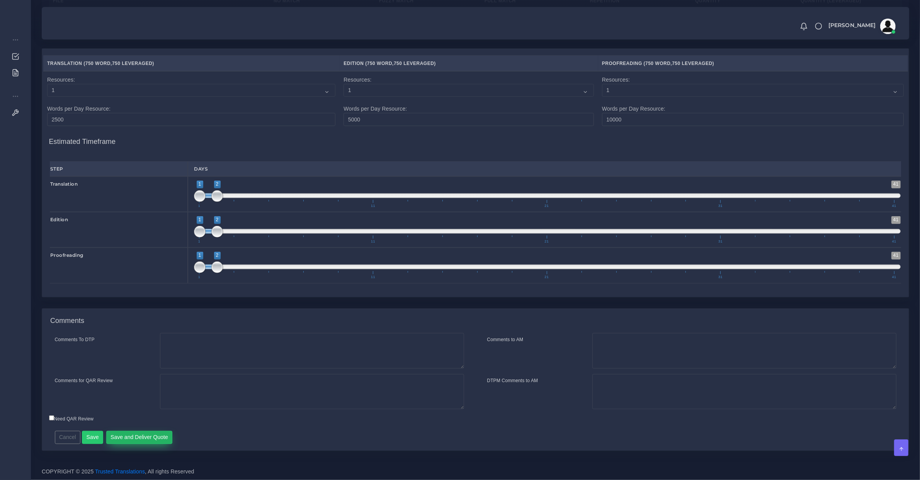
type input "0"
click at [134, 440] on button "Save and Deliver Quote" at bounding box center [139, 436] width 66 height 13
